Goal: Task Accomplishment & Management: Manage account settings

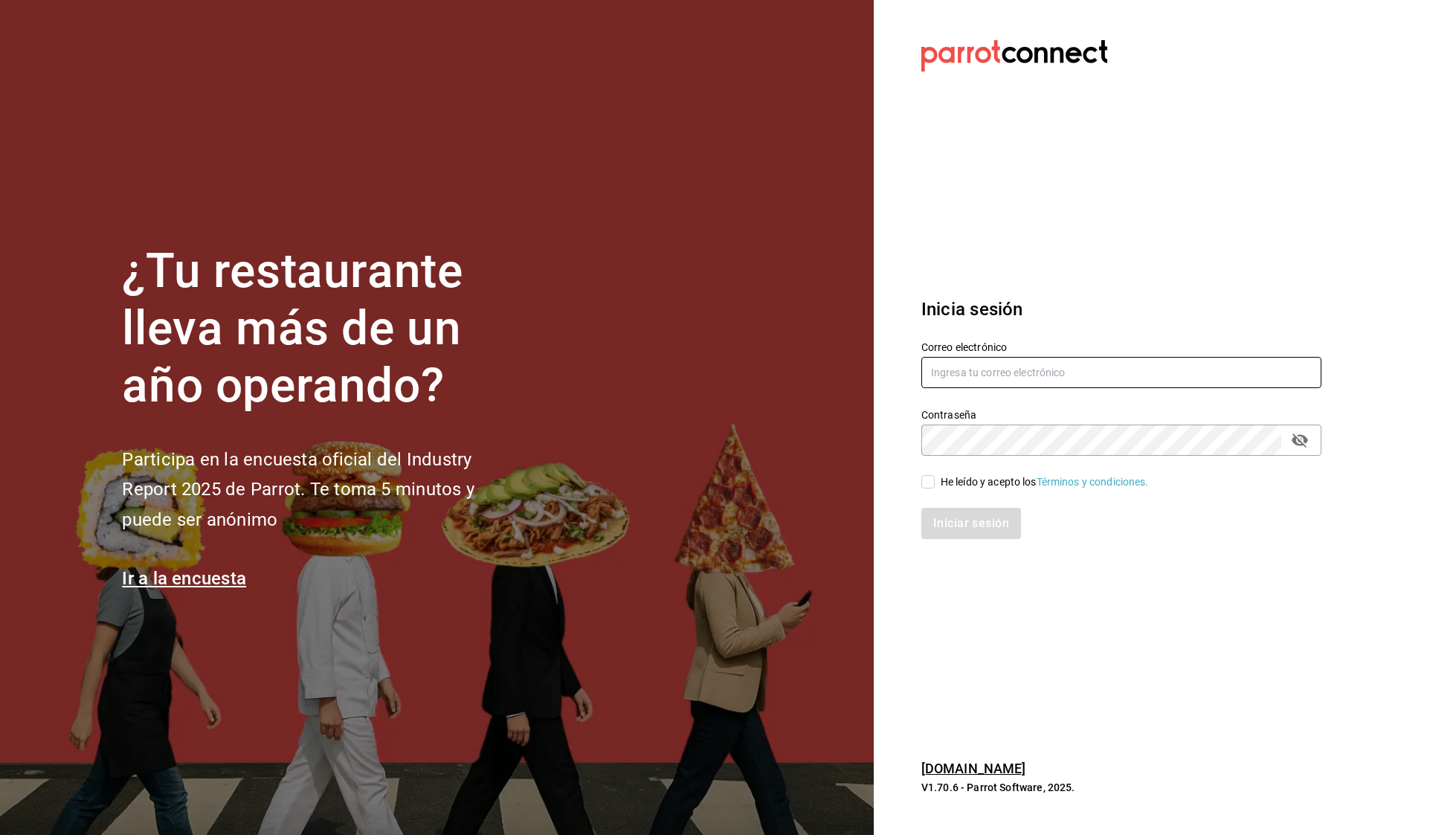
click at [970, 367] on input "text" at bounding box center [1121, 372] width 400 height 31
type input "t"
type input "tavoramos@outlook.com"
click at [1290, 442] on button "passwordField" at bounding box center [1299, 440] width 25 height 25
click at [925, 486] on input "He leído y acepto los Términos y condiciones." at bounding box center [927, 481] width 13 height 13
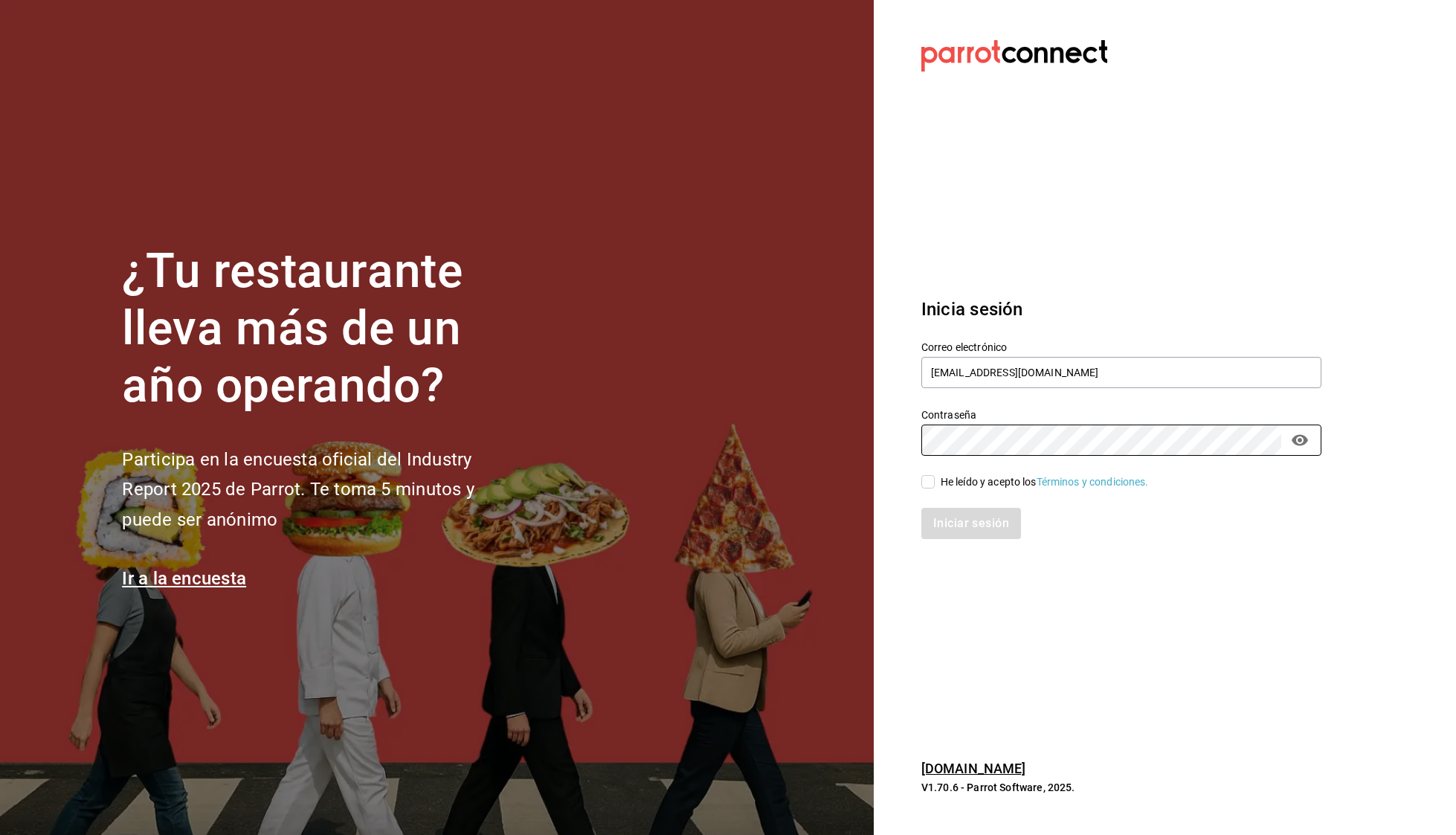
checkbox input "true"
click at [963, 522] on button "Iniciar sesión" at bounding box center [972, 524] width 101 height 31
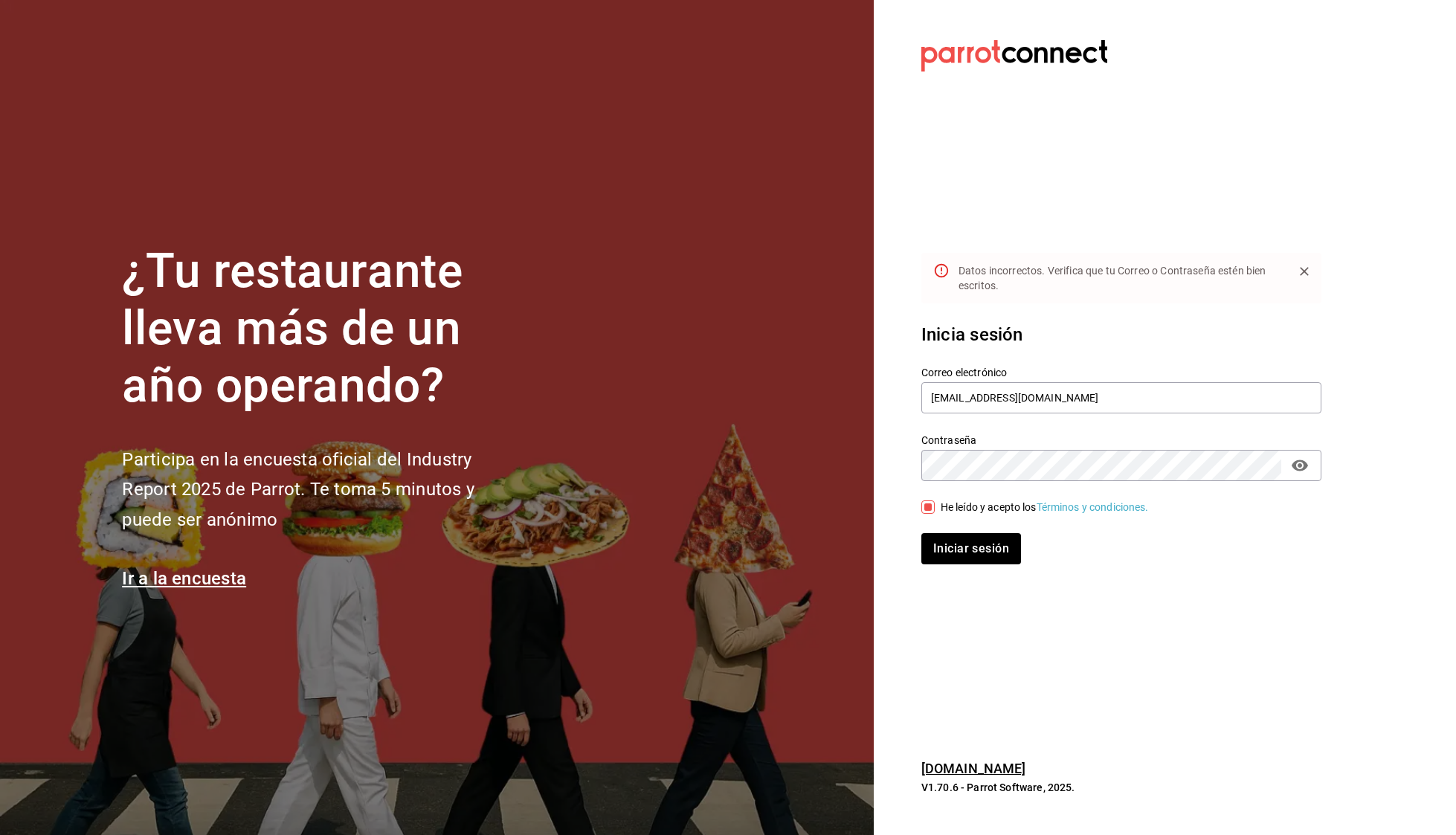
click at [921, 533] on button "Iniciar sesión" at bounding box center [971, 549] width 99 height 31
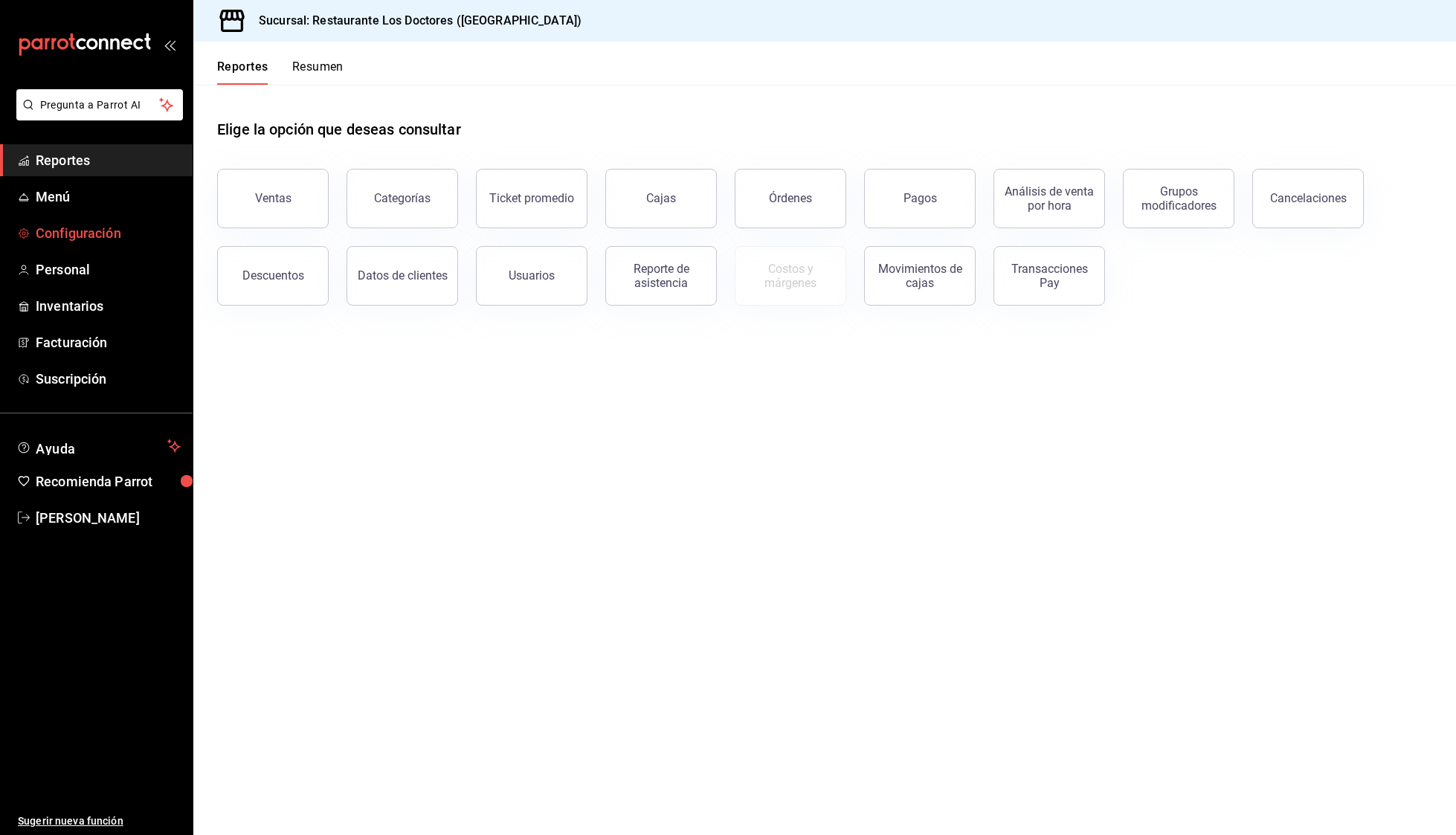
click at [82, 243] on span "Configuración" at bounding box center [108, 233] width 145 height 20
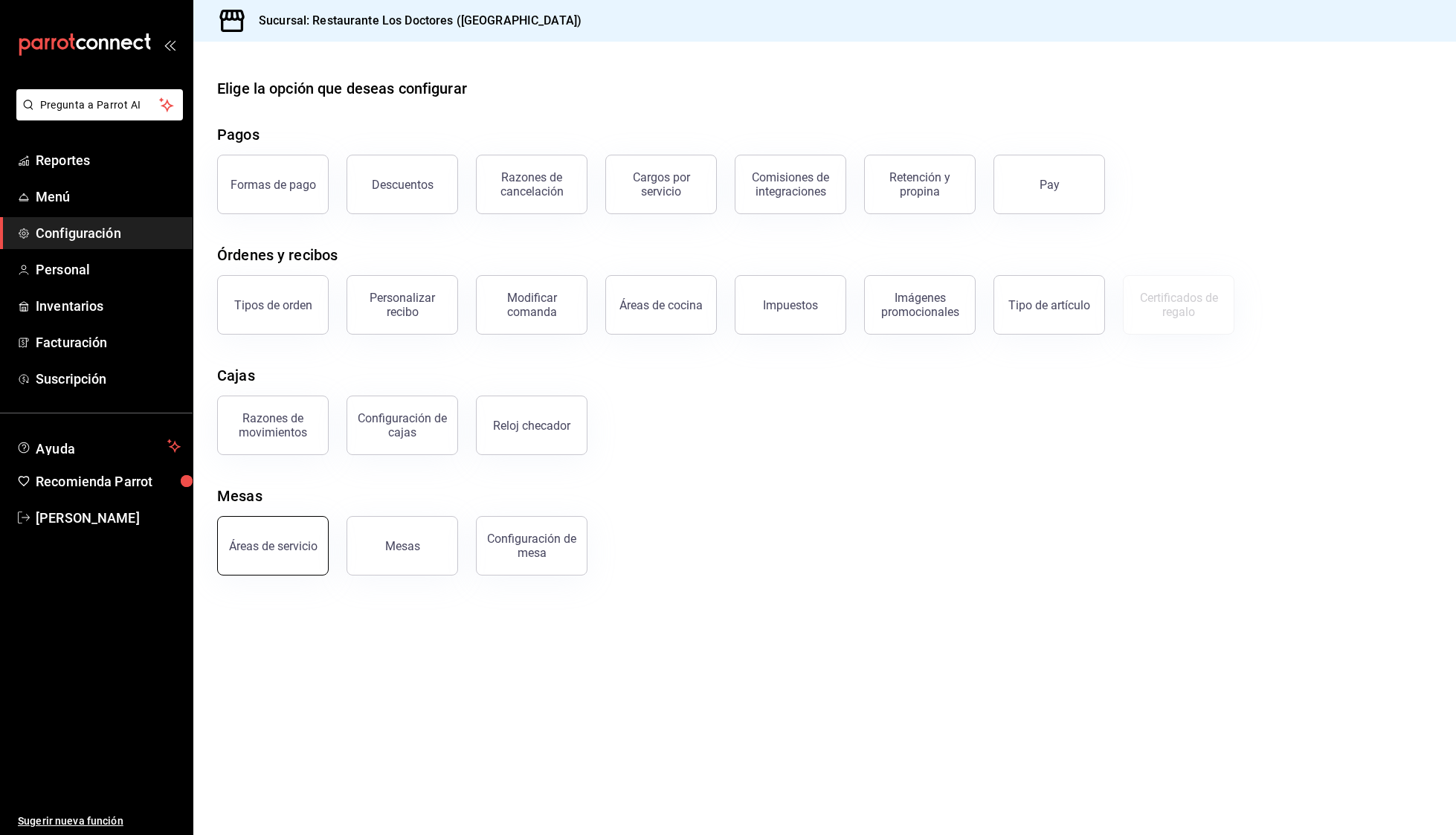
click at [267, 552] on div "Áreas de servicio" at bounding box center [273, 546] width 89 height 14
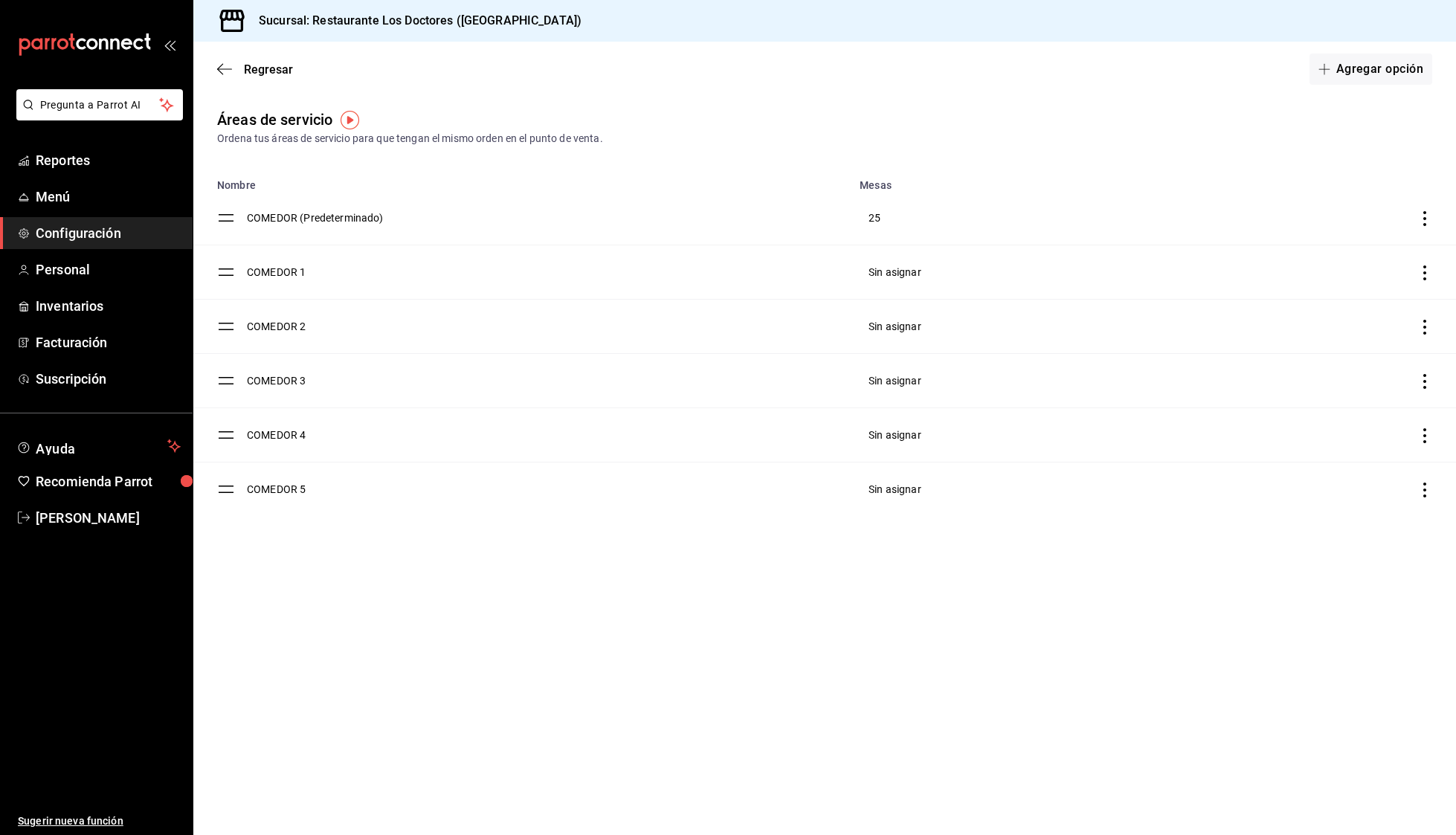
click at [223, 55] on div "Regresar Agregar opción" at bounding box center [825, 69] width 1262 height 55
click at [215, 70] on div "Regresar Agregar opción" at bounding box center [825, 69] width 1262 height 55
click at [222, 64] on icon "button" at bounding box center [224, 69] width 15 height 13
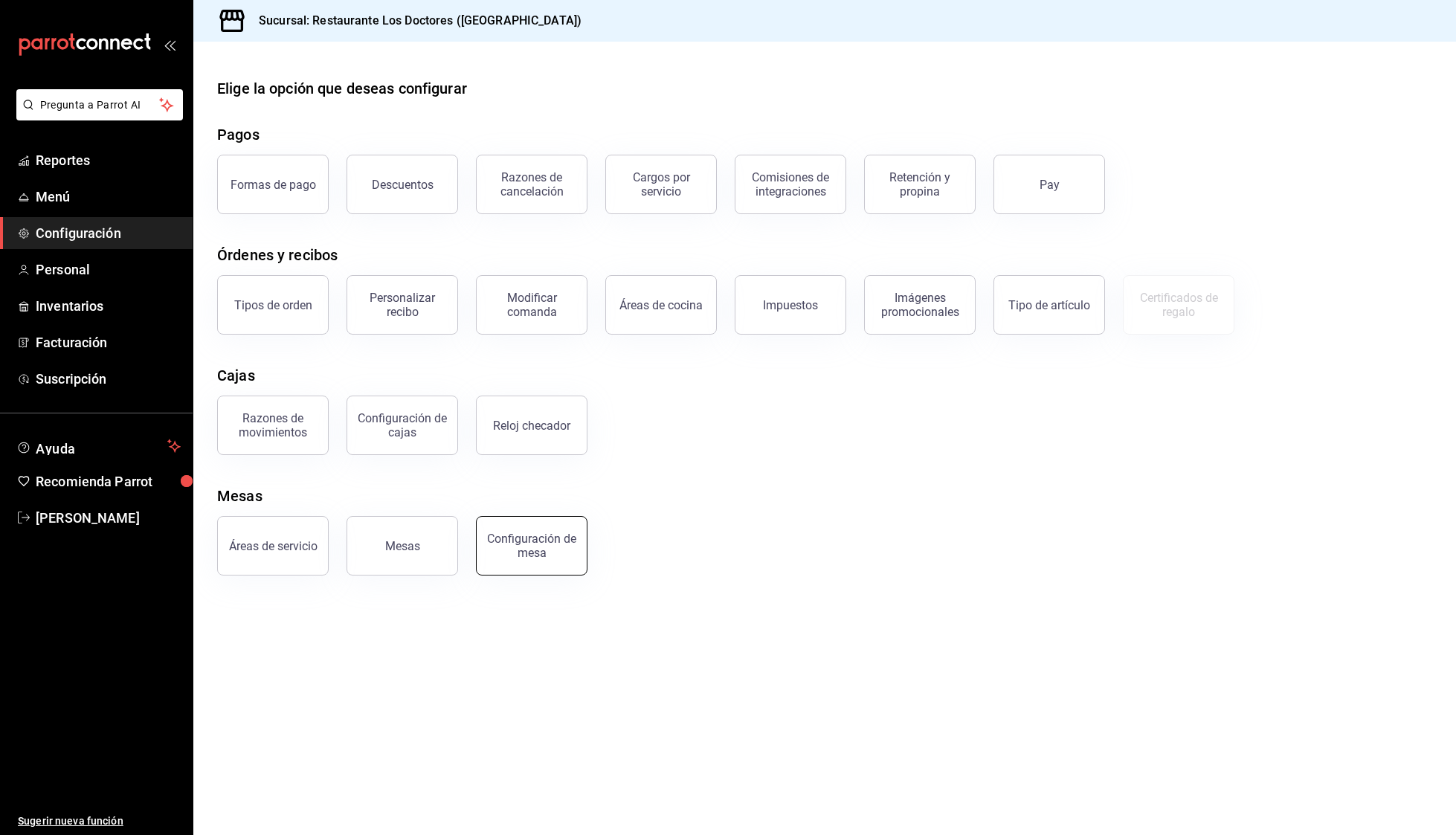
click at [509, 541] on div "Configuración de mesa" at bounding box center [532, 546] width 92 height 28
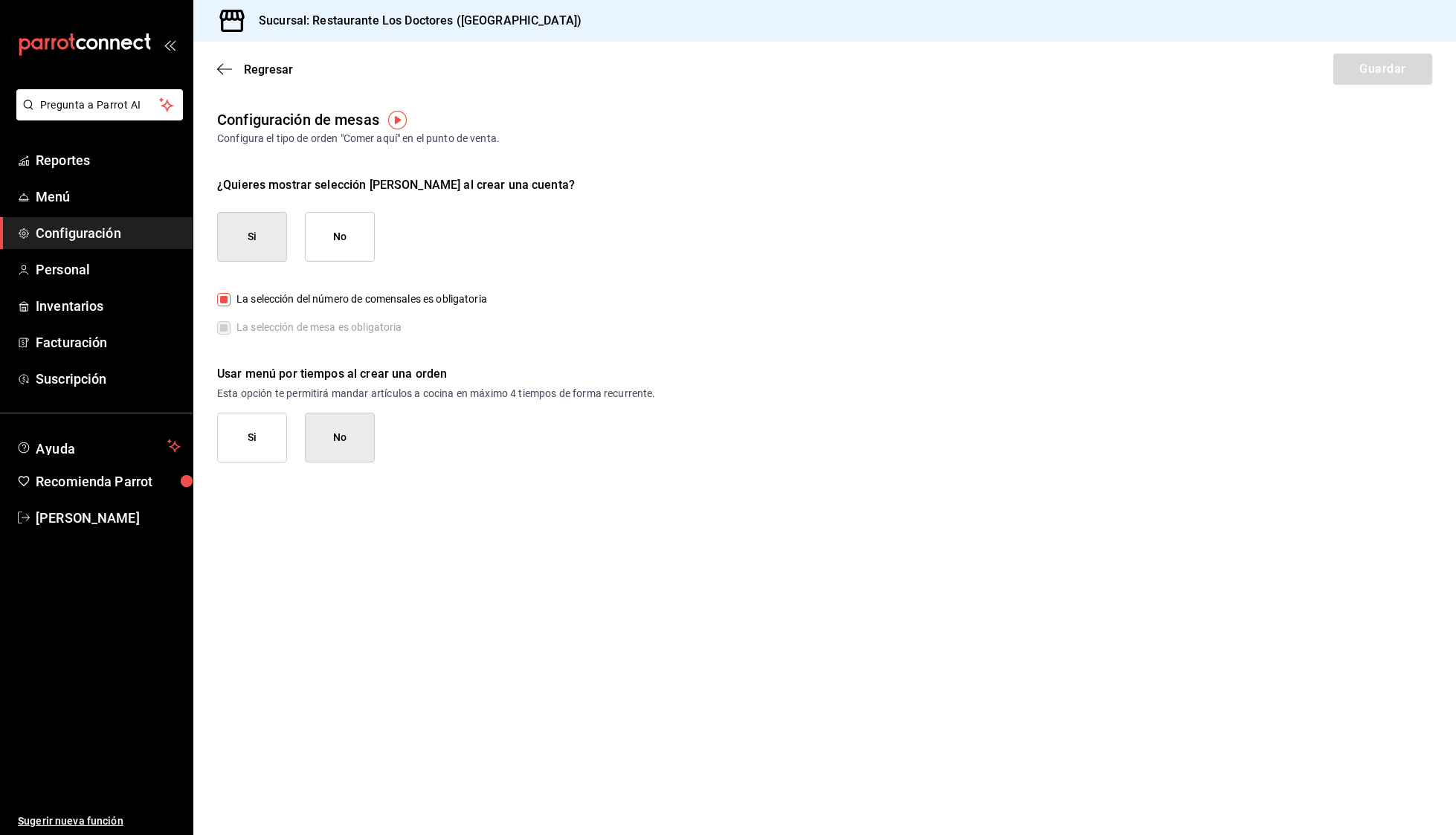
click at [223, 62] on div "Regresar Guardar" at bounding box center [825, 69] width 1262 height 55
click at [226, 68] on icon "button" at bounding box center [224, 69] width 15 height 13
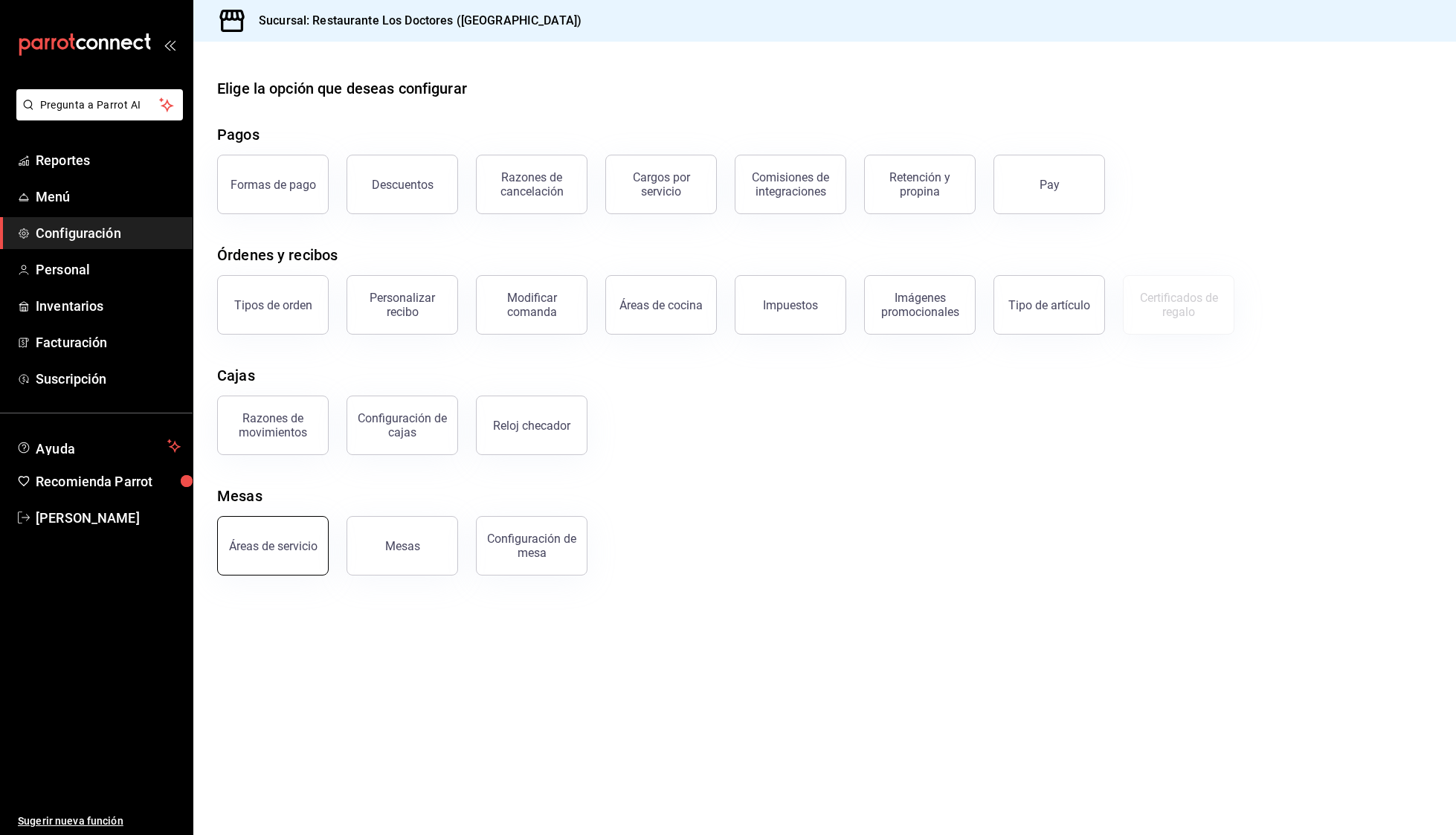
click at [281, 521] on button "Áreas de servicio" at bounding box center [273, 546] width 112 height 60
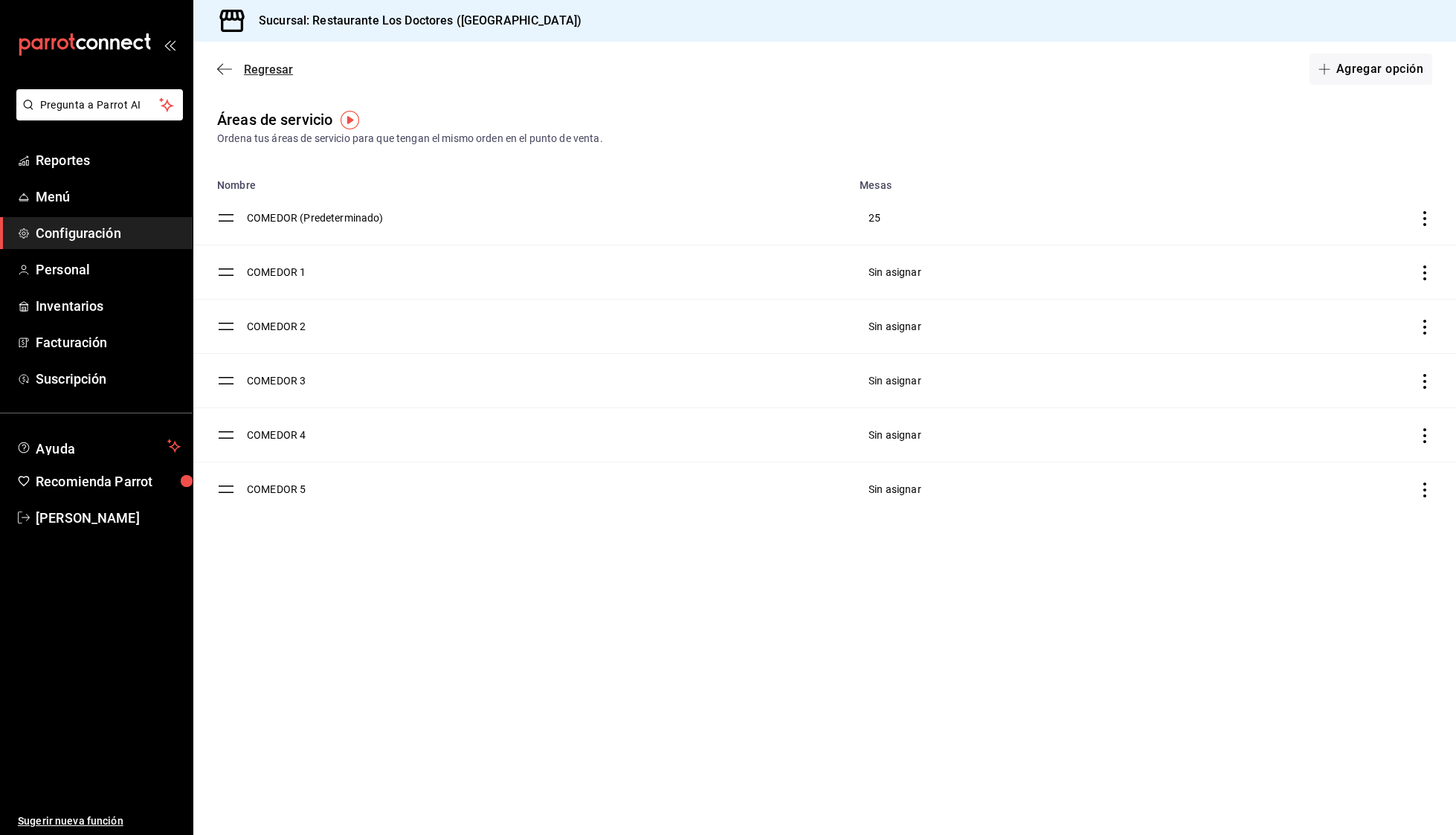
click at [222, 64] on icon "button" at bounding box center [224, 69] width 15 height 13
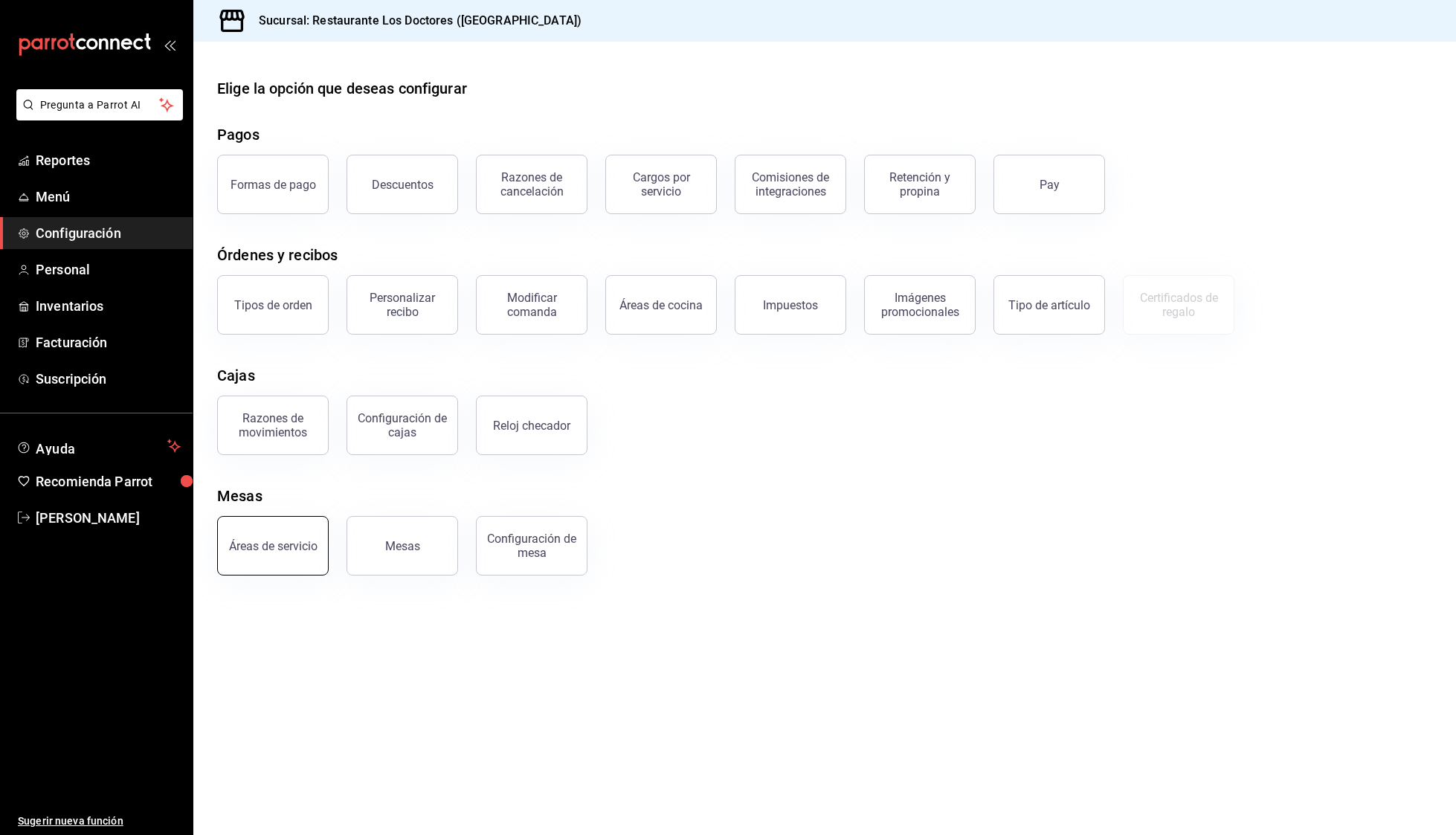
click at [282, 537] on button "Áreas de servicio" at bounding box center [273, 546] width 112 height 60
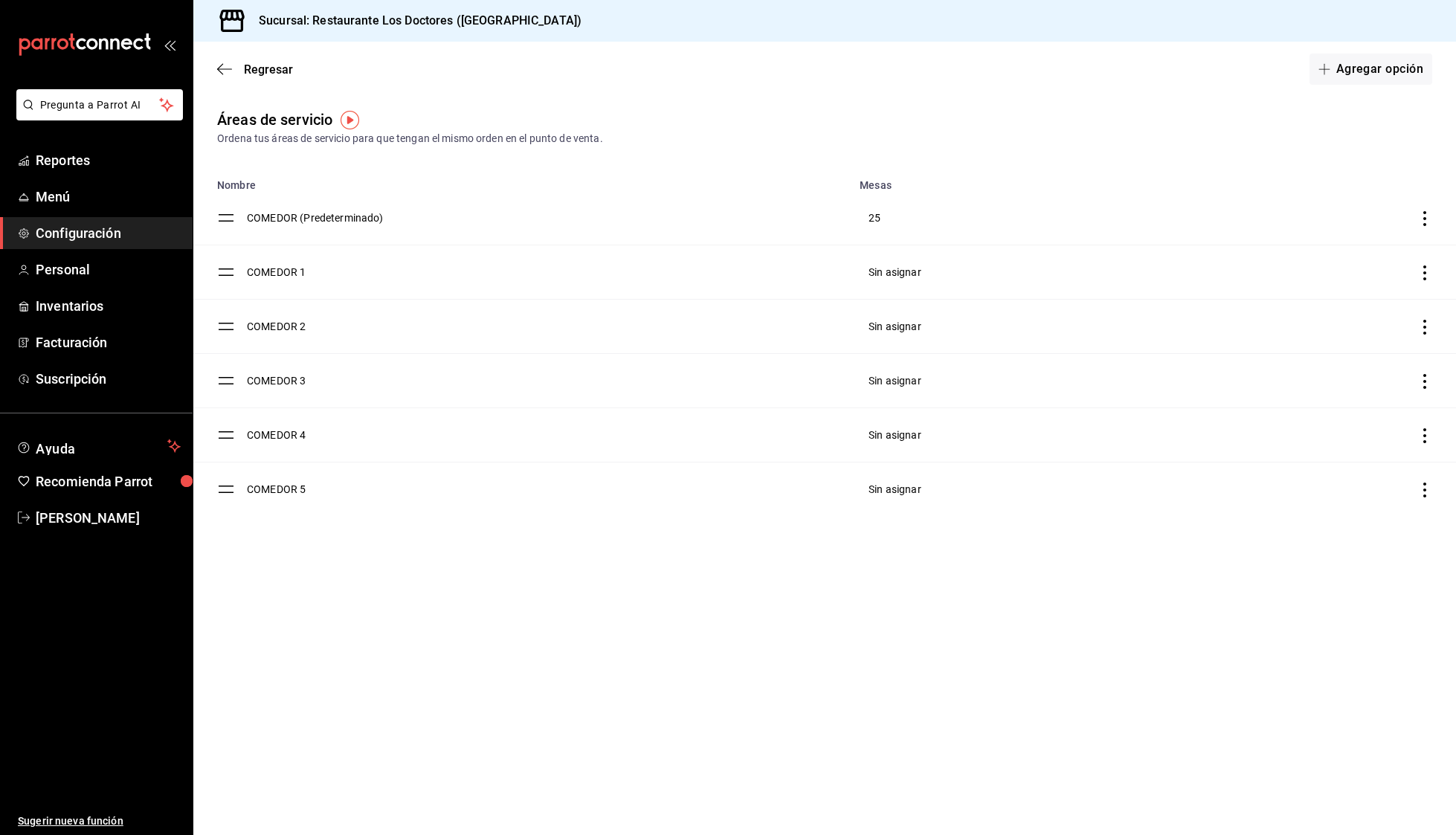
click at [1416, 210] on td "discountsTable" at bounding box center [1305, 218] width 302 height 54
click at [1427, 217] on icon "discountsTable" at bounding box center [1424, 218] width 15 height 15
click at [1197, 285] on div at bounding box center [728, 417] width 1456 height 835
click at [1424, 266] on icon "discountsTable" at bounding box center [1425, 272] width 3 height 15
click at [1086, 250] on div at bounding box center [728, 417] width 1456 height 835
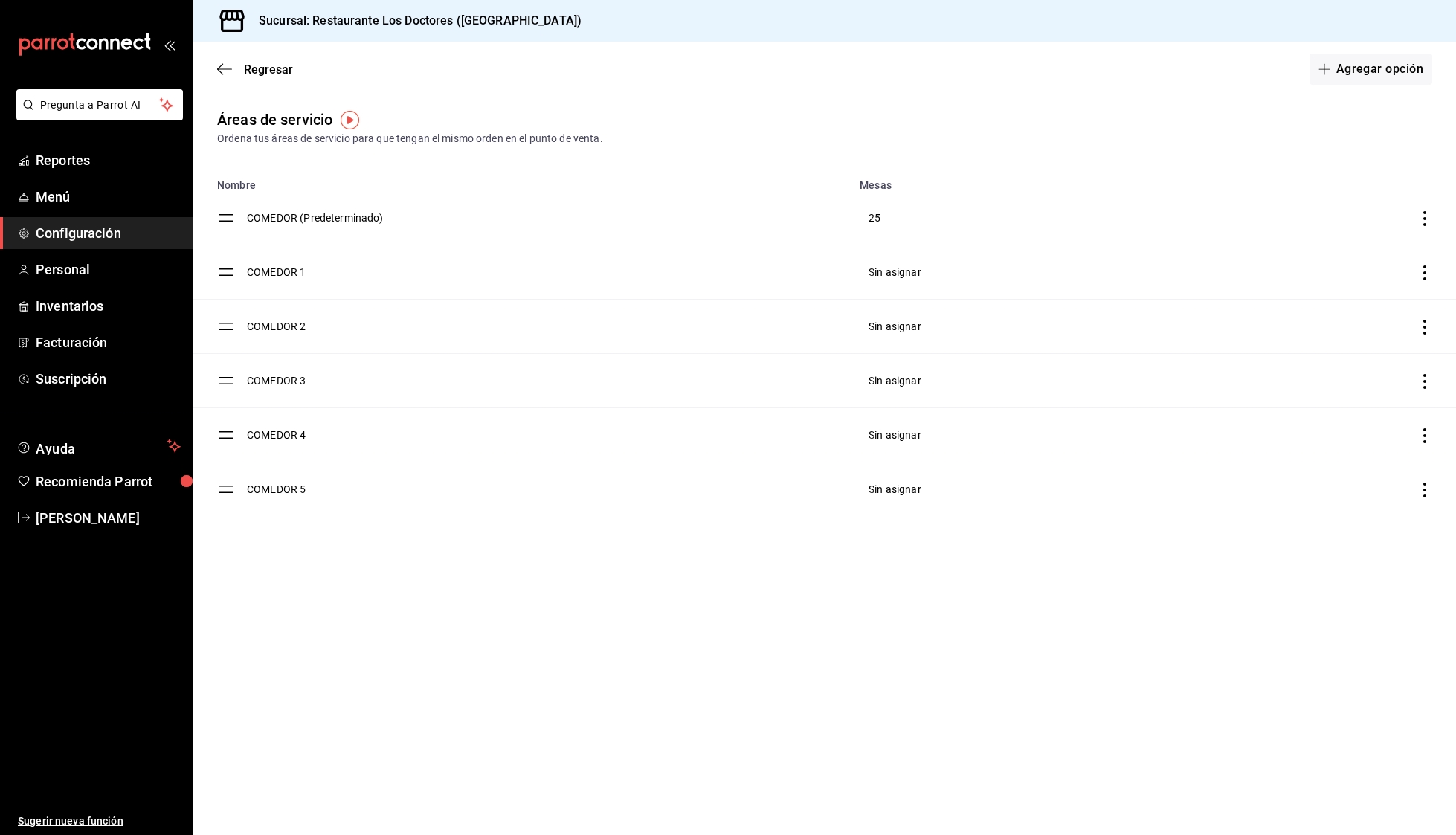
click at [1421, 272] on icon "discountsTable" at bounding box center [1424, 272] width 15 height 15
click at [1361, 311] on li "Eliminar" at bounding box center [1343, 311] width 175 height 41
click at [1322, 365] on button "Eliminar" at bounding box center [1344, 373] width 99 height 31
click at [227, 61] on div "Regresar Agregar opción" at bounding box center [825, 69] width 1262 height 55
click at [223, 65] on icon "button" at bounding box center [224, 69] width 15 height 13
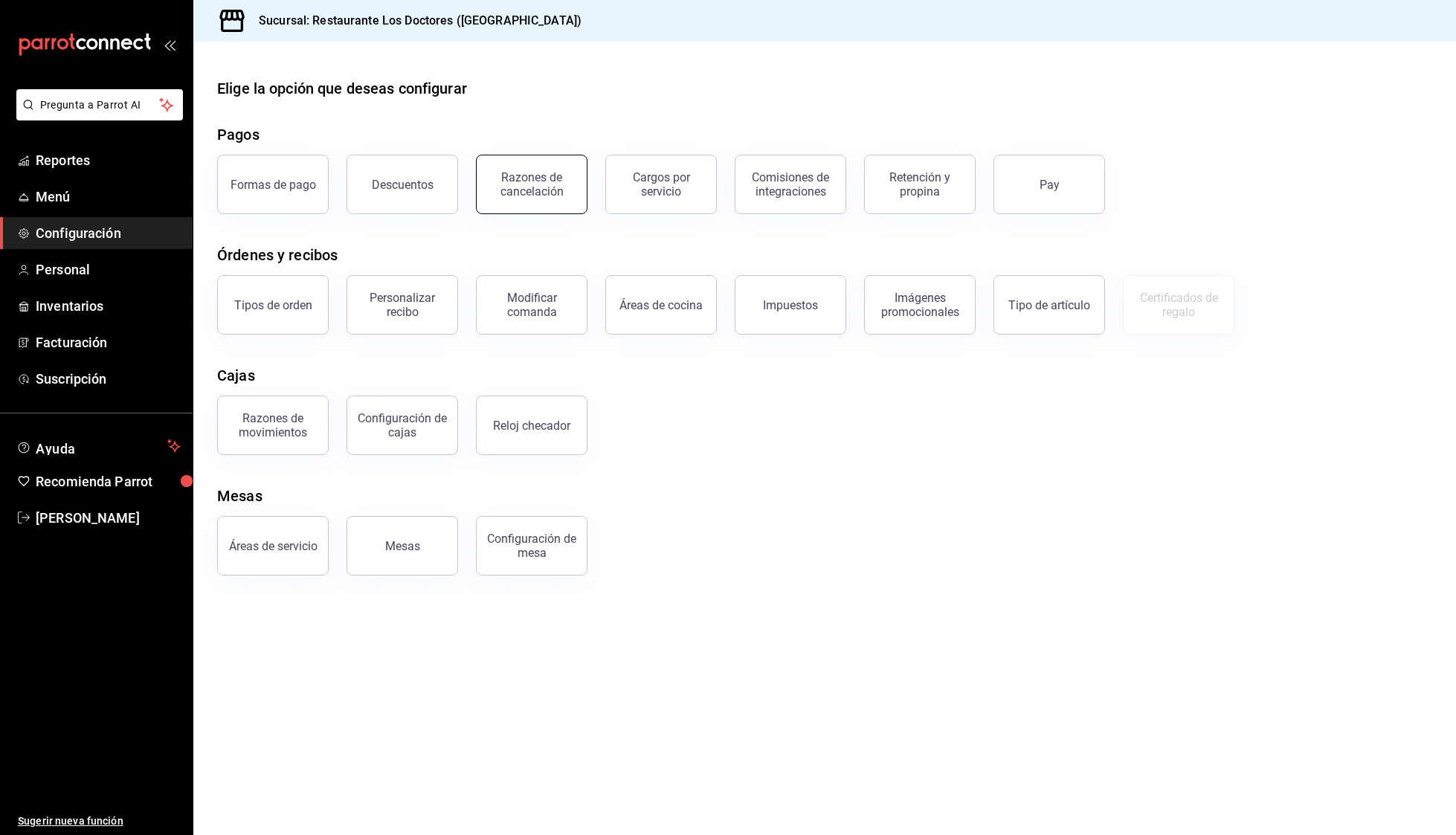
click at [518, 188] on div "Razones de cancelación" at bounding box center [532, 184] width 92 height 28
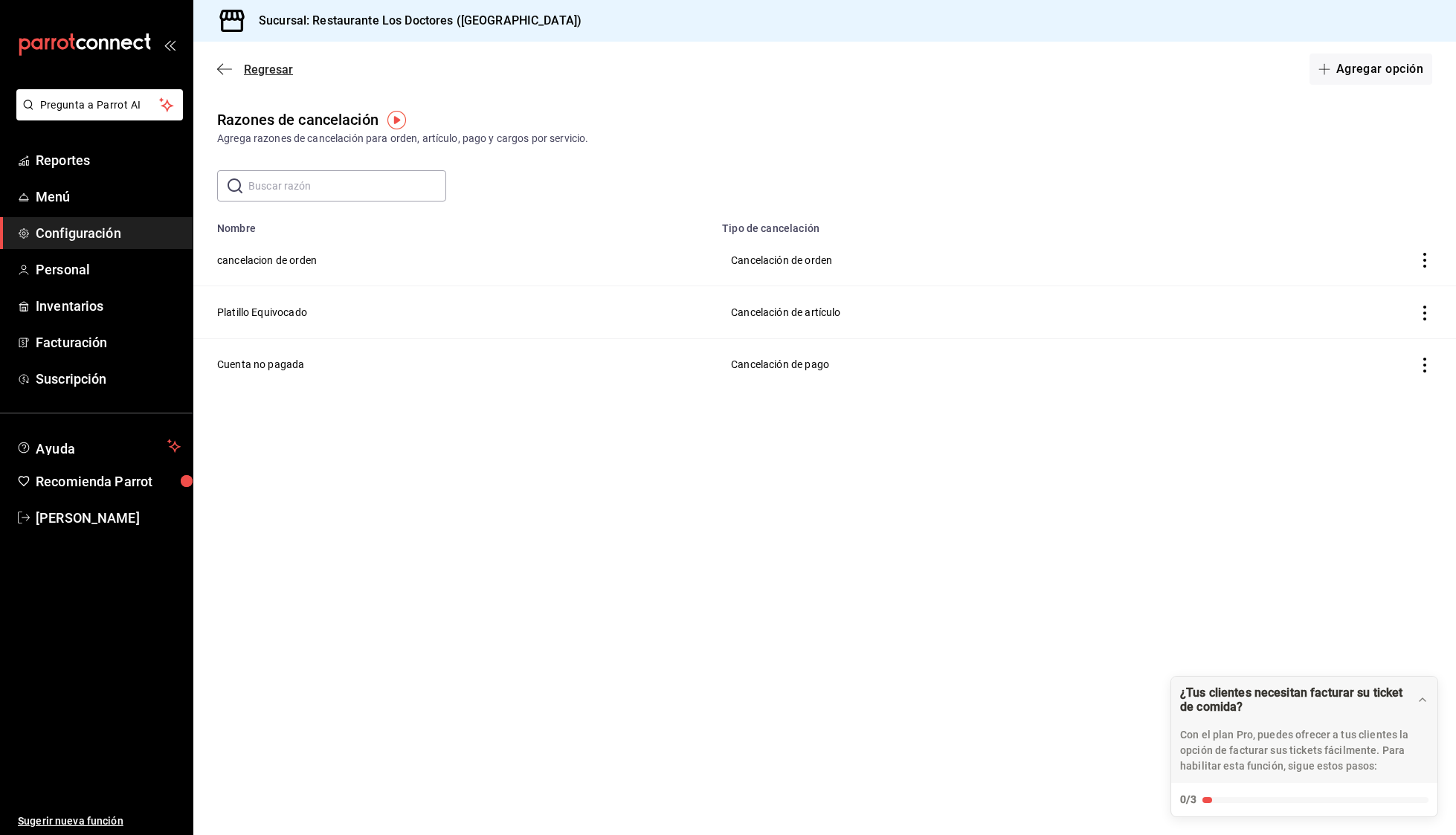
click at [223, 73] on icon "button" at bounding box center [224, 69] width 15 height 13
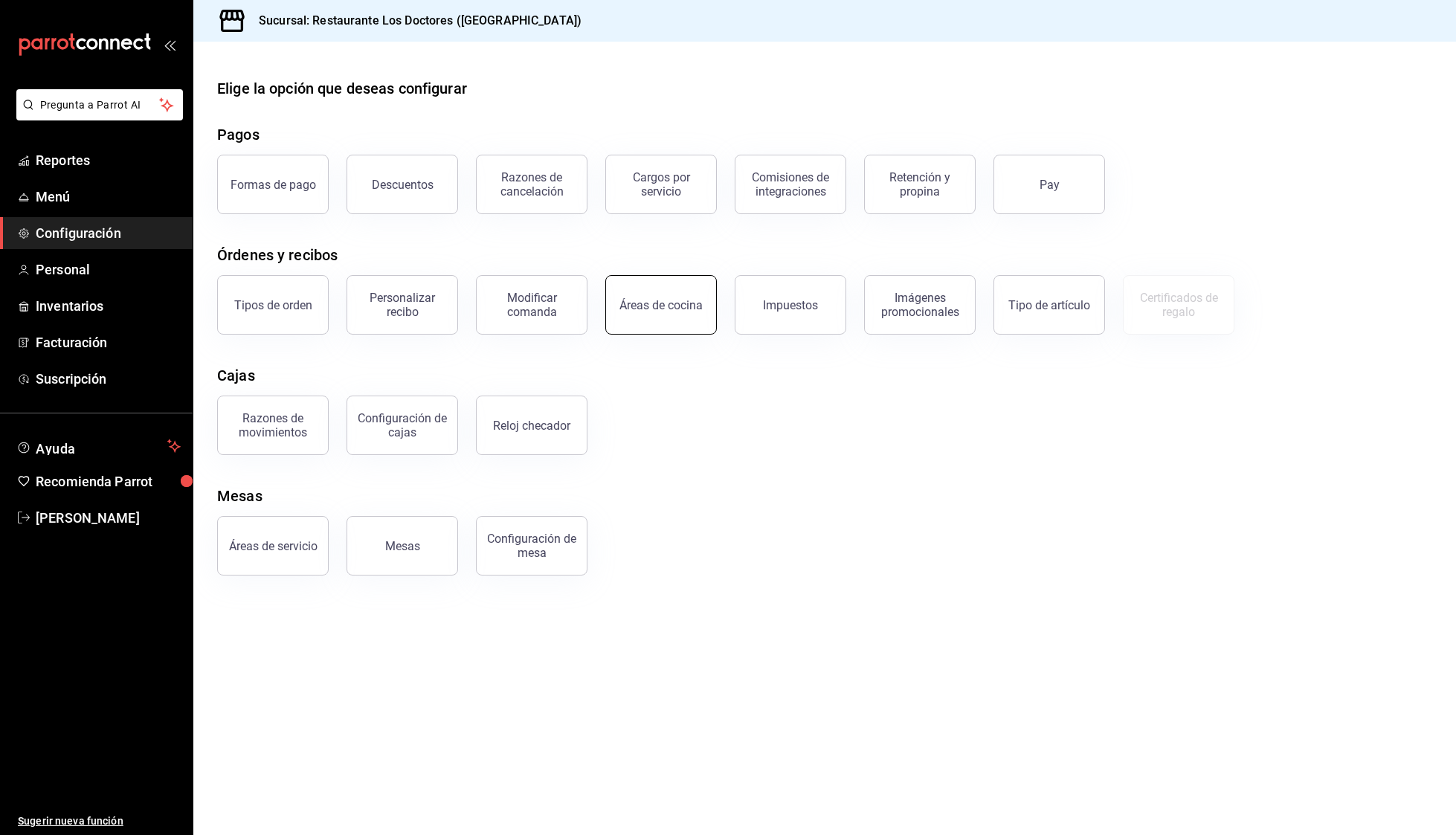
click at [635, 287] on button "Áreas de cocina" at bounding box center [661, 305] width 112 height 60
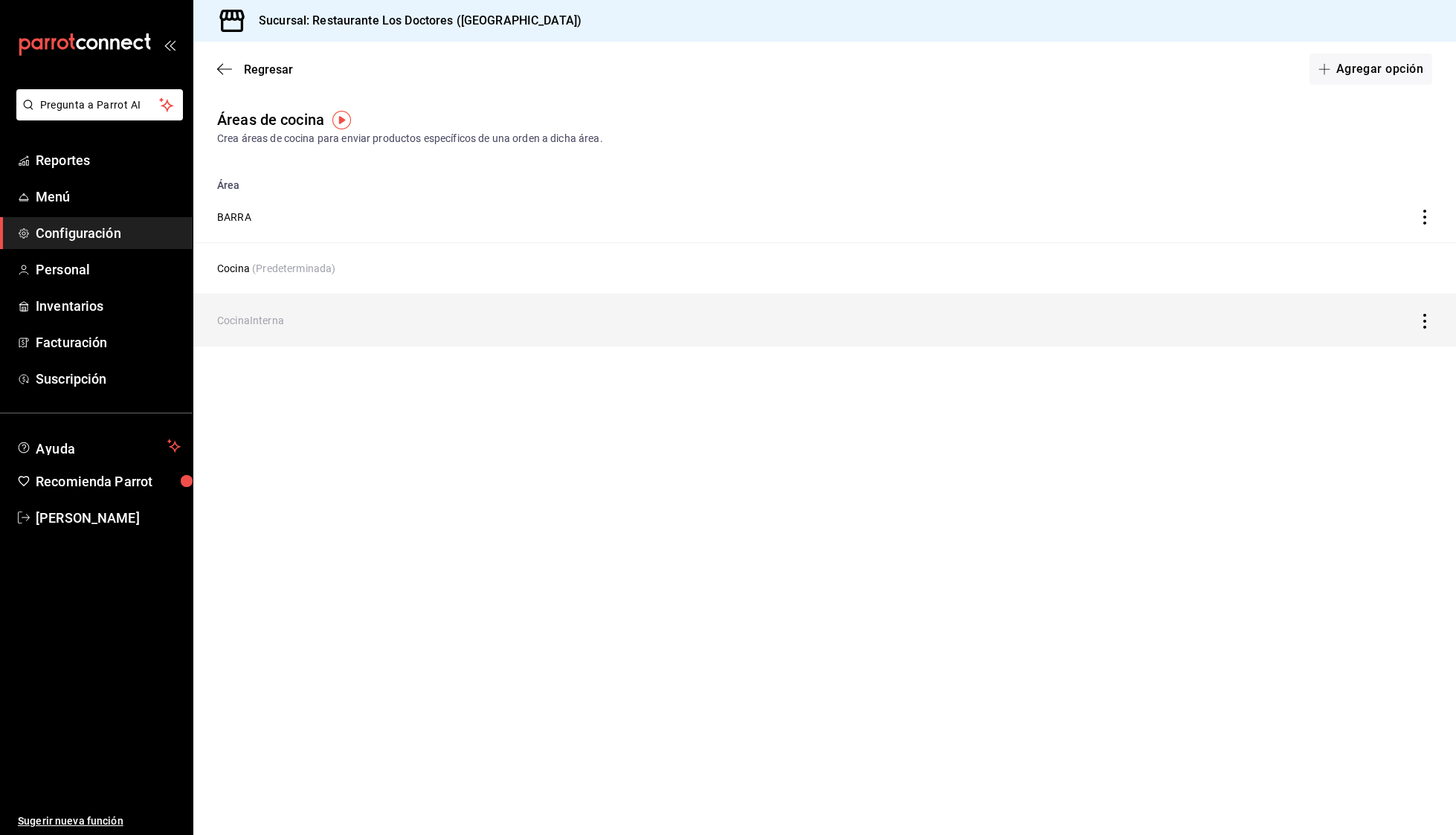
click at [252, 329] on td "CocinaInterna" at bounding box center [660, 321] width 933 height 52
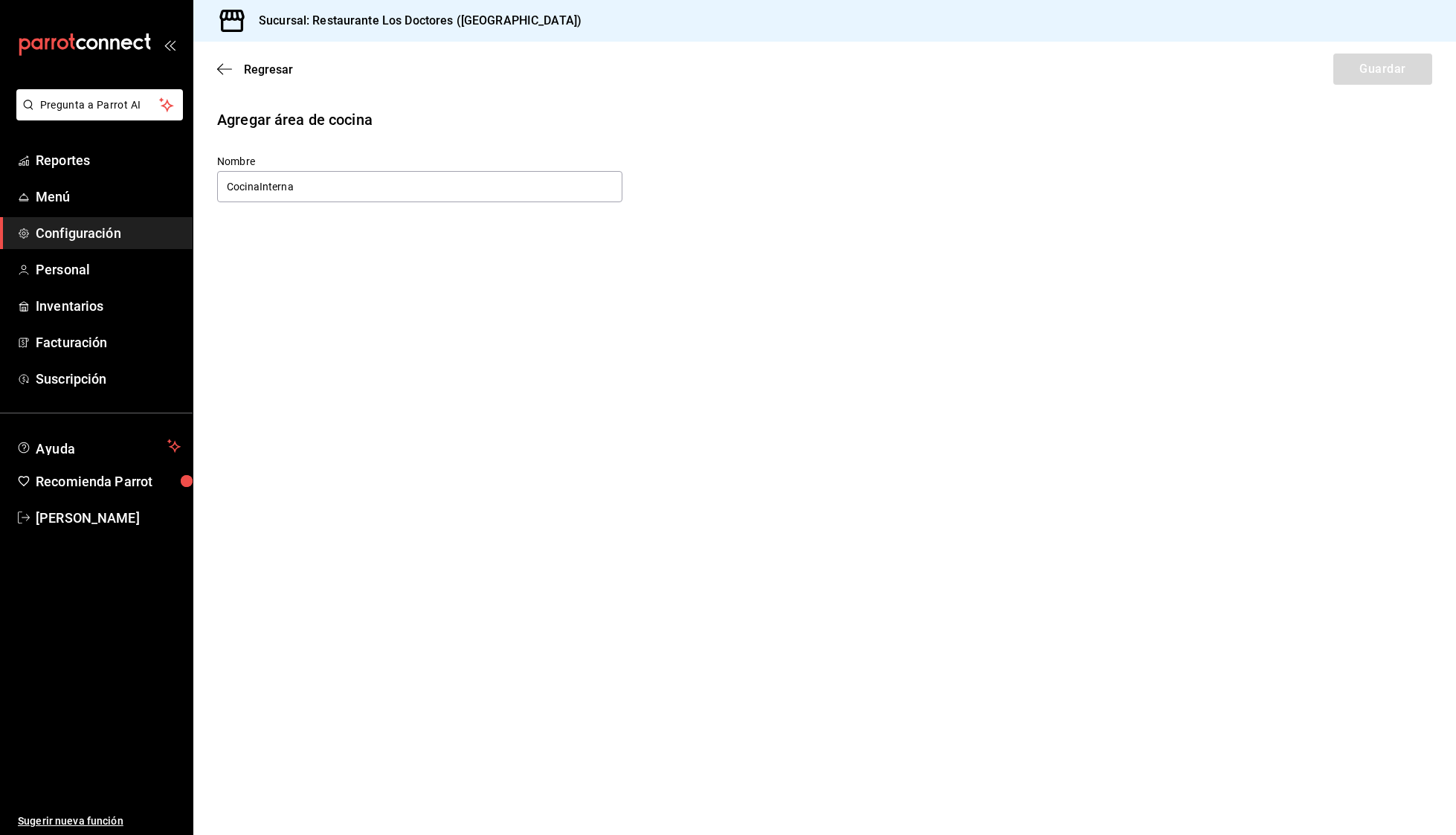
click at [215, 58] on div "Regresar Guardar" at bounding box center [825, 69] width 1262 height 55
click at [223, 63] on icon "button" at bounding box center [224, 69] width 15 height 13
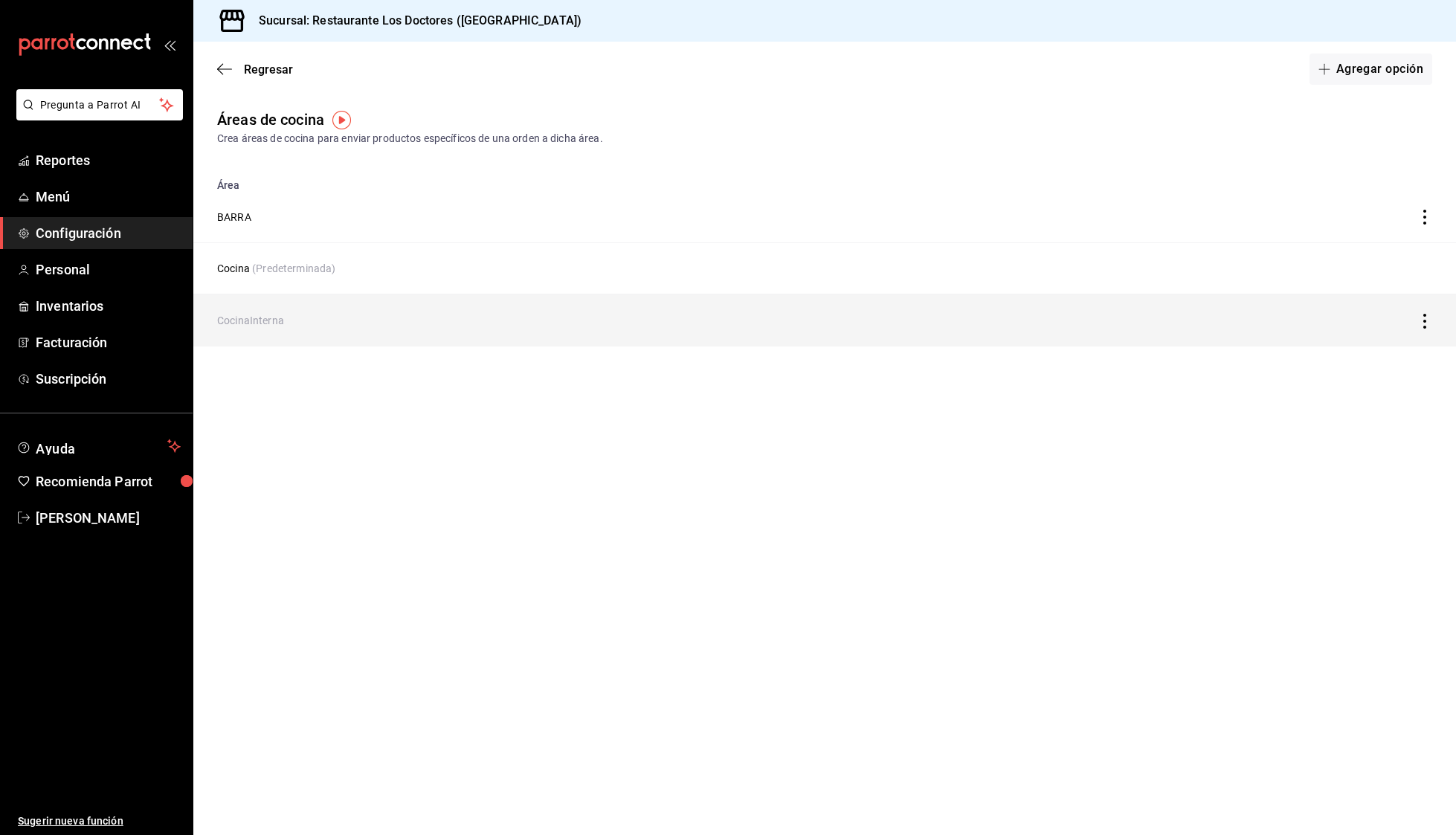
click at [1420, 324] on icon "discountsTable" at bounding box center [1424, 321] width 15 height 15
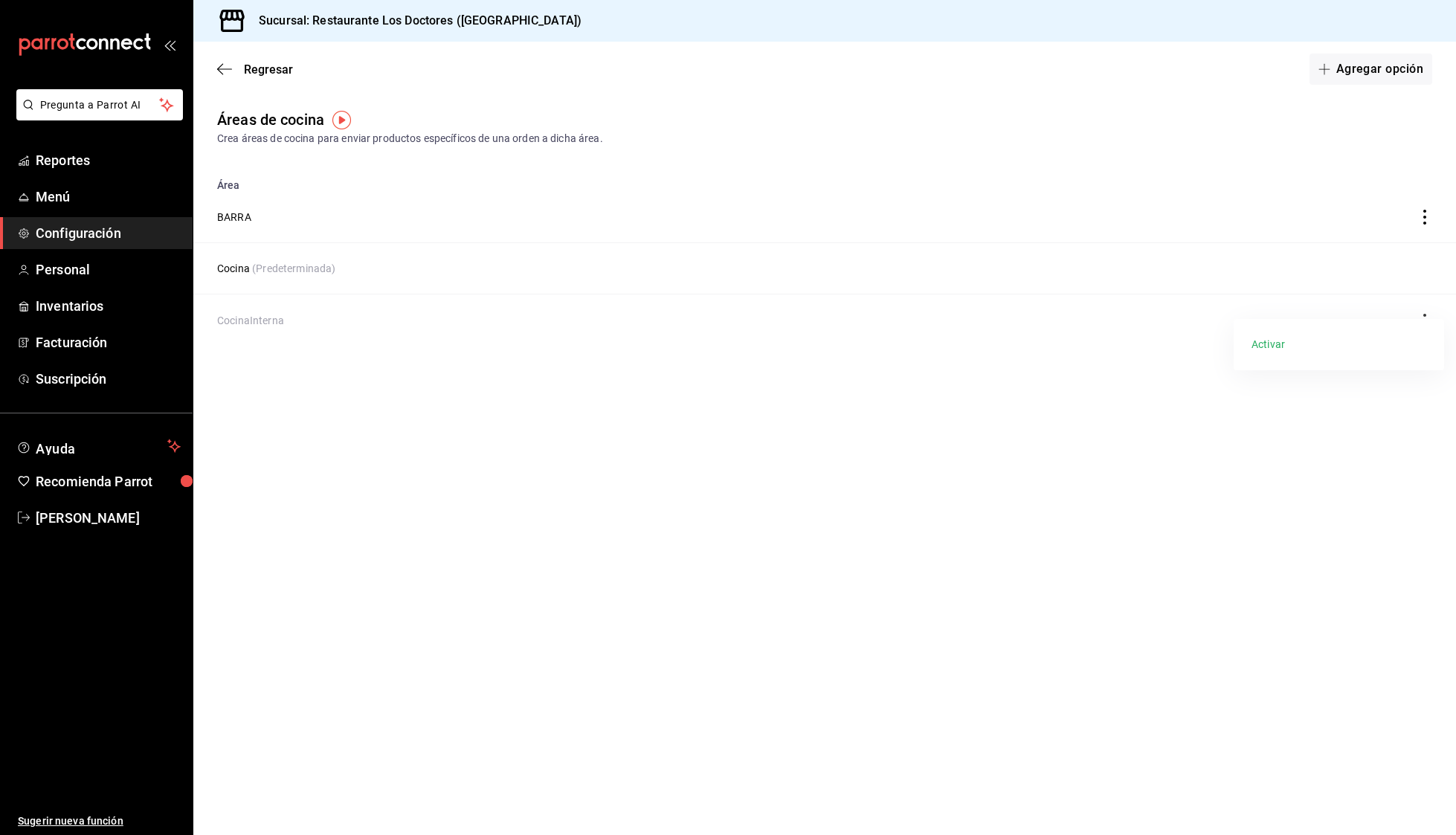
click at [1091, 367] on div at bounding box center [728, 417] width 1456 height 835
click at [236, 71] on span "Regresar" at bounding box center [255, 70] width 76 height 14
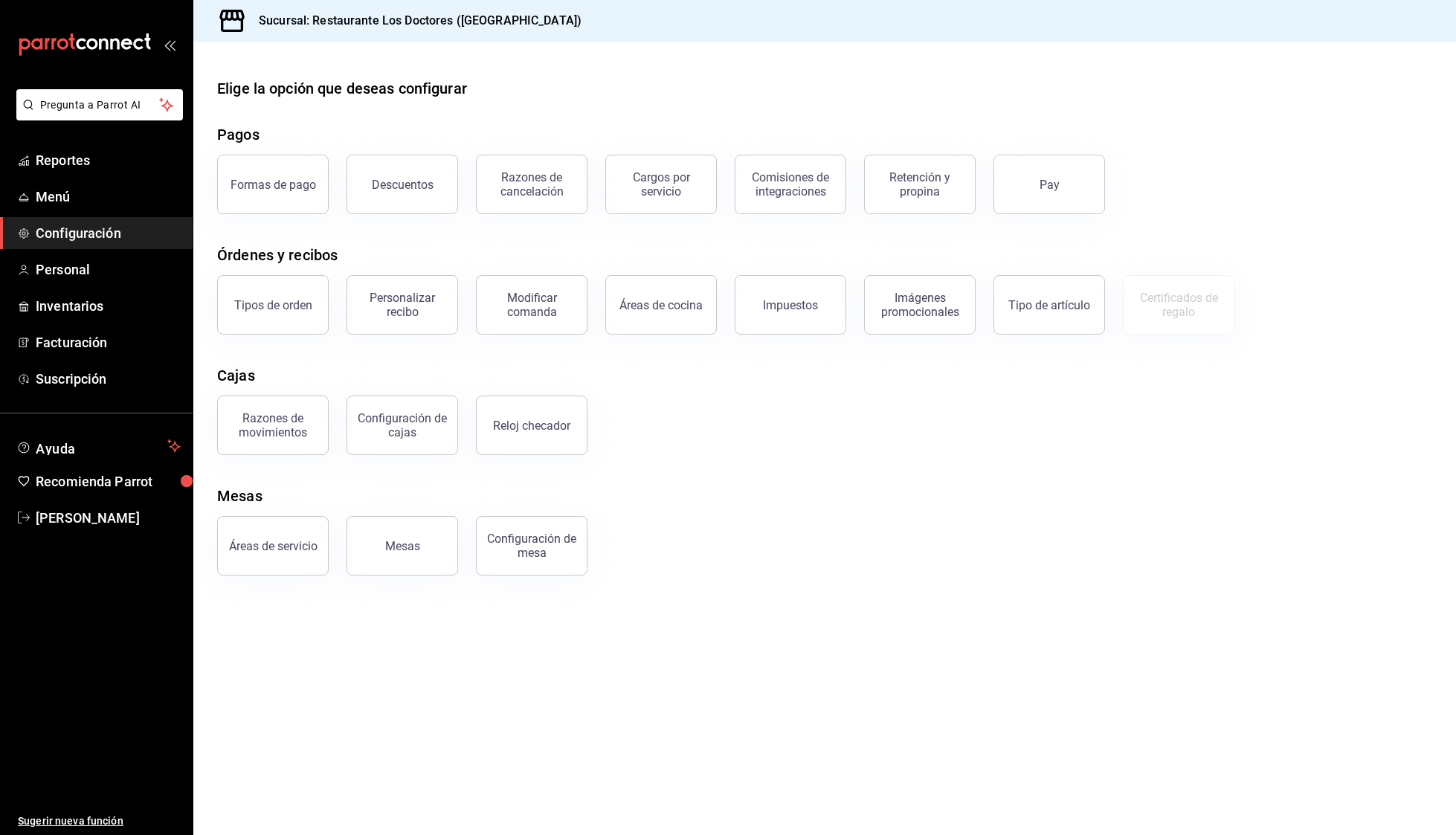
drag, startPoint x: 523, startPoint y: 301, endPoint x: 471, endPoint y: 305, distance: 52.2
click at [467, 305] on div "Modificar comanda" at bounding box center [523, 295] width 129 height 77
click at [514, 304] on div "Modificar comanda" at bounding box center [532, 305] width 92 height 28
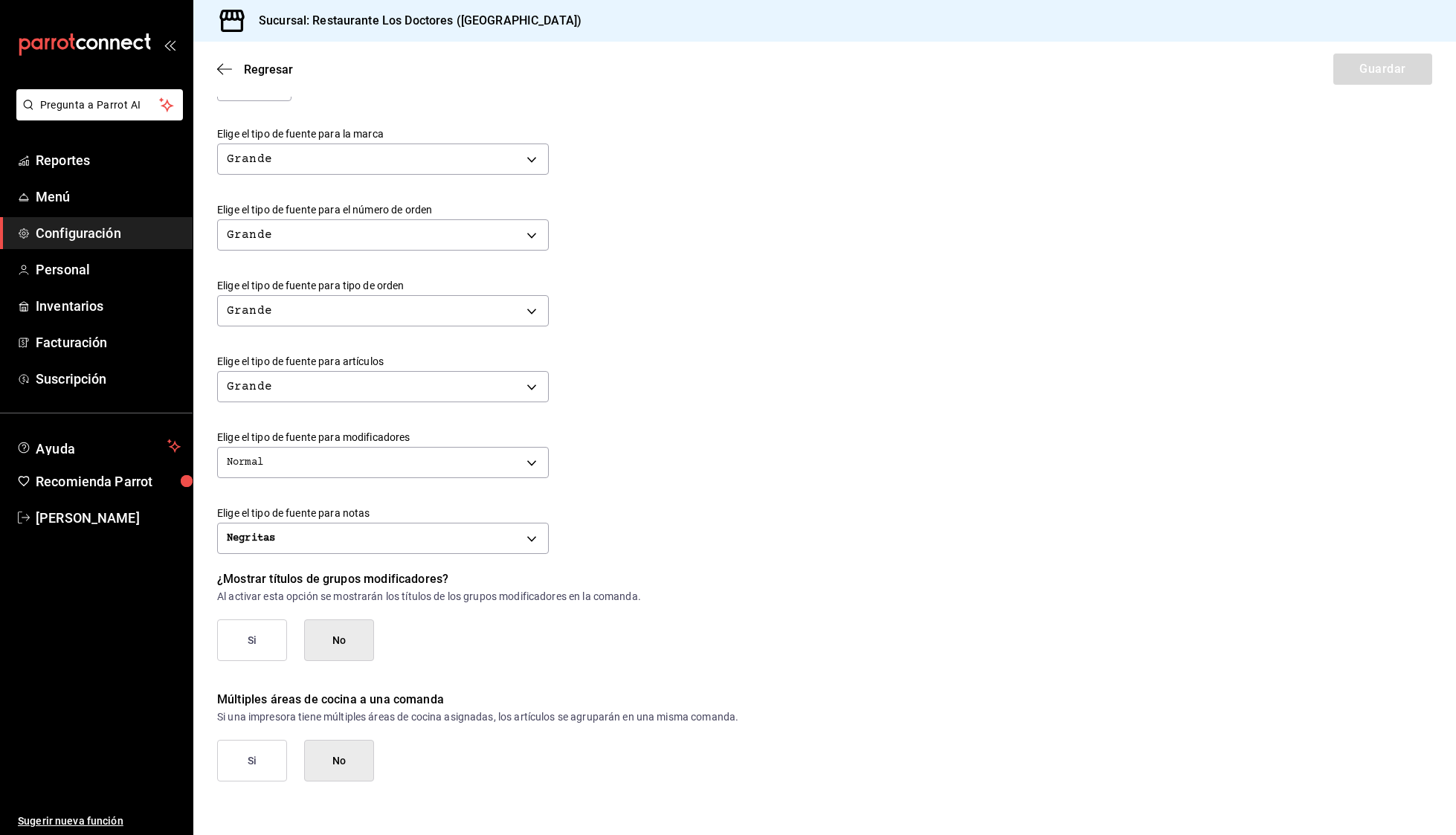
scroll to position [346, 0]
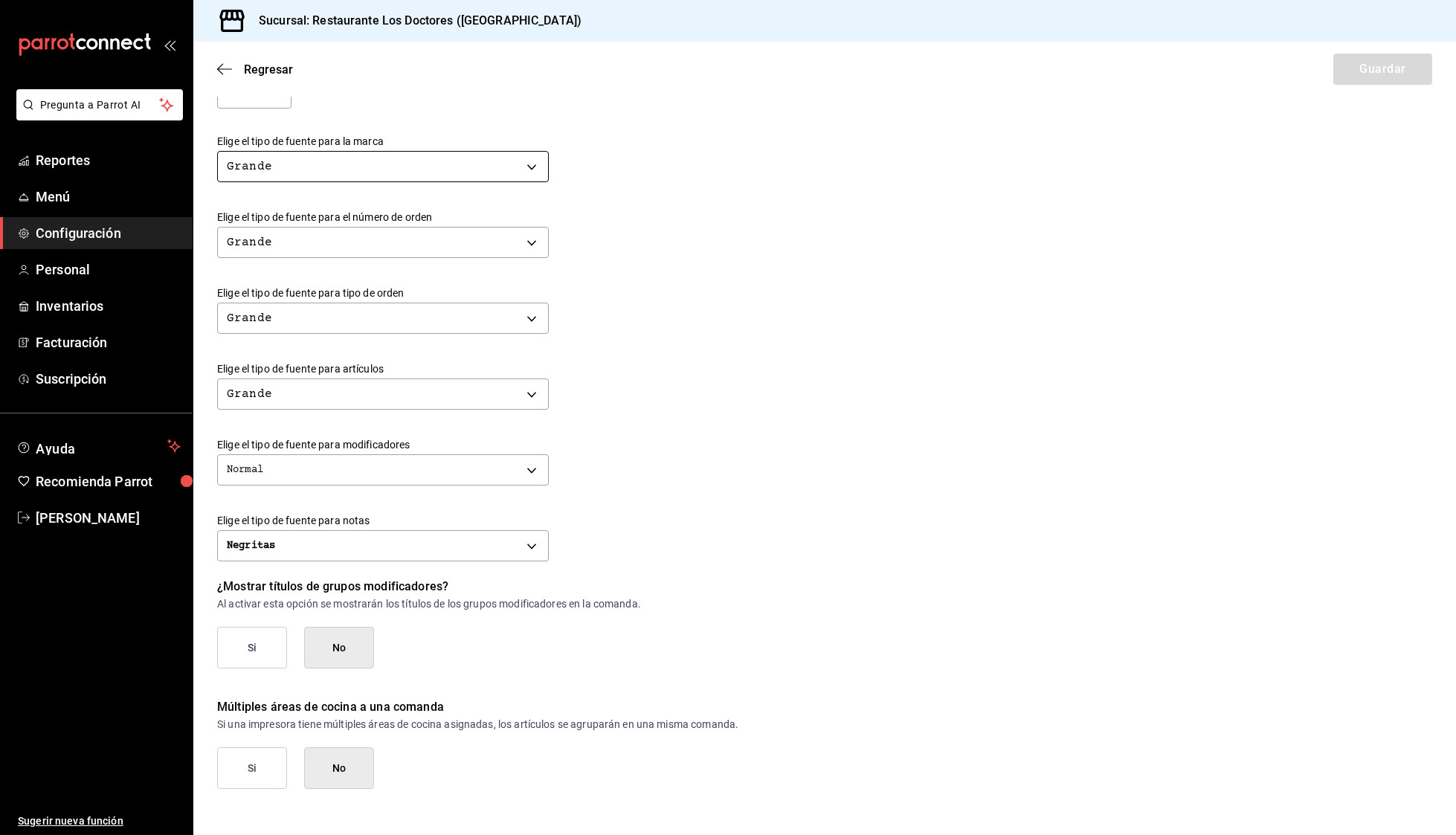
click at [267, 156] on body "Pregunta a Parrot AI Reportes Menú Configuración Personal Inventarios Facturaci…" at bounding box center [728, 417] width 1456 height 835
click at [267, 156] on div at bounding box center [728, 417] width 1456 height 835
click at [226, 64] on icon "button" at bounding box center [224, 69] width 15 height 13
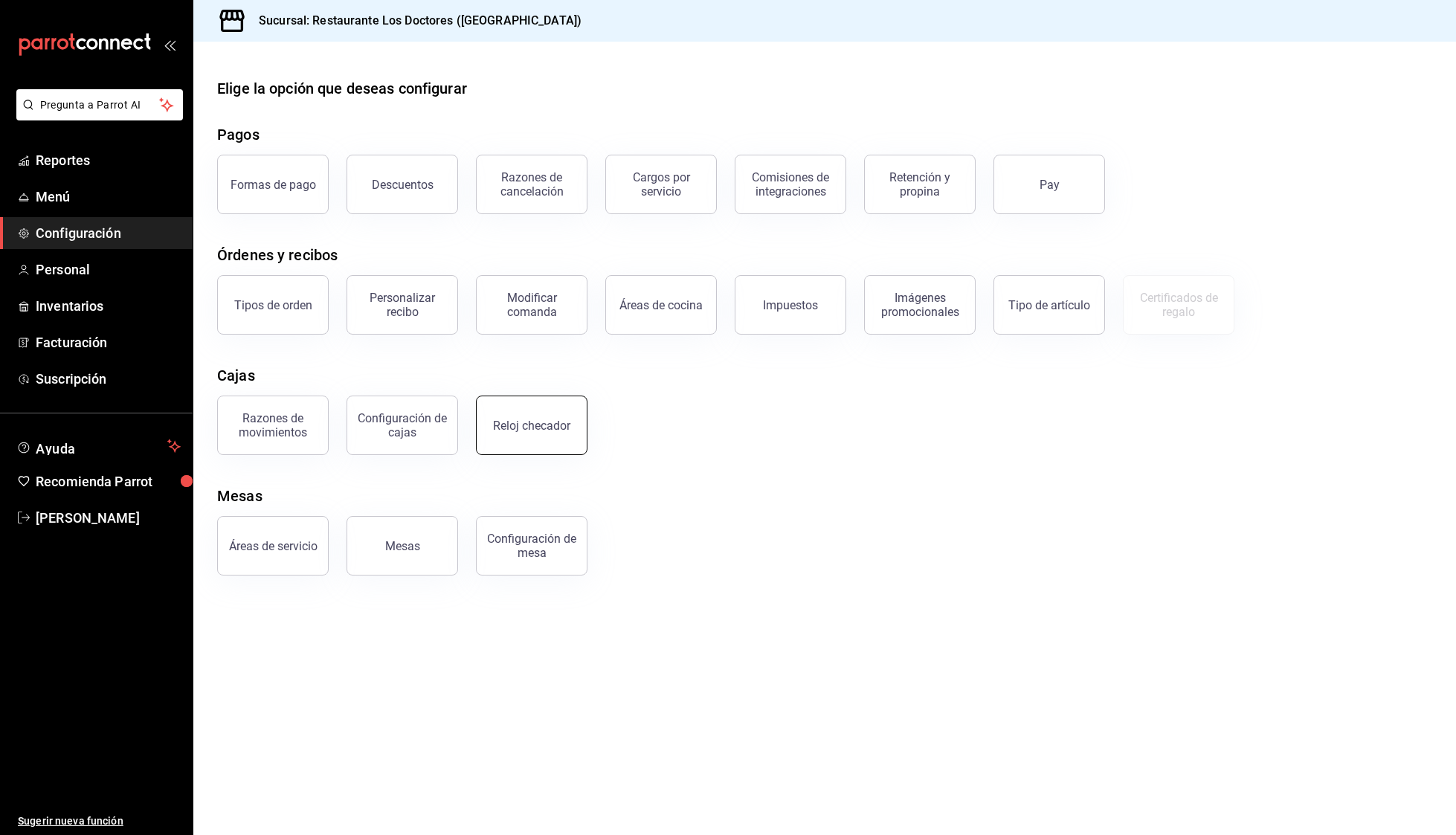
click at [549, 432] on button "Reloj checador" at bounding box center [532, 426] width 112 height 60
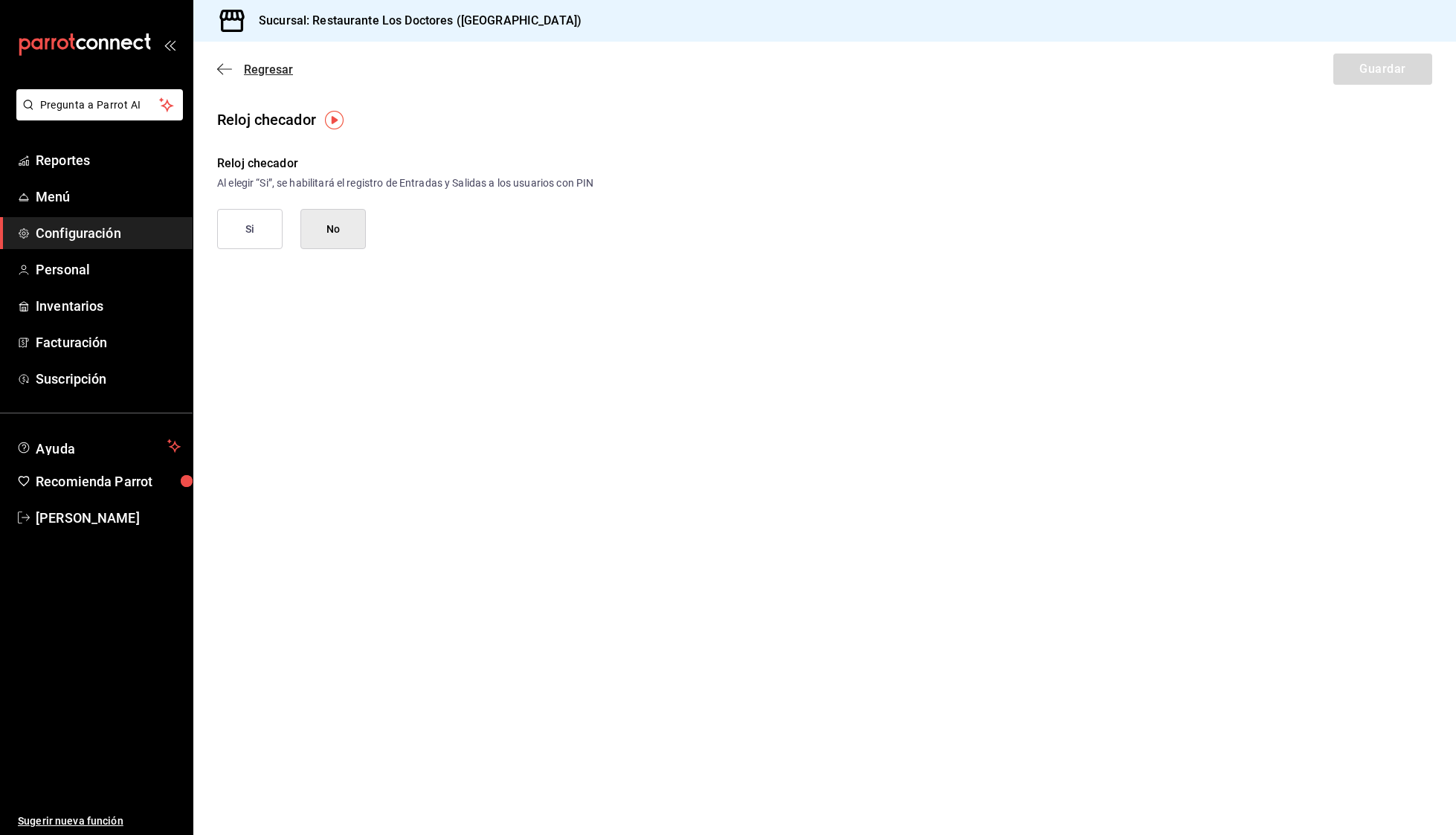
click at [220, 69] on icon "button" at bounding box center [224, 68] width 15 height 1
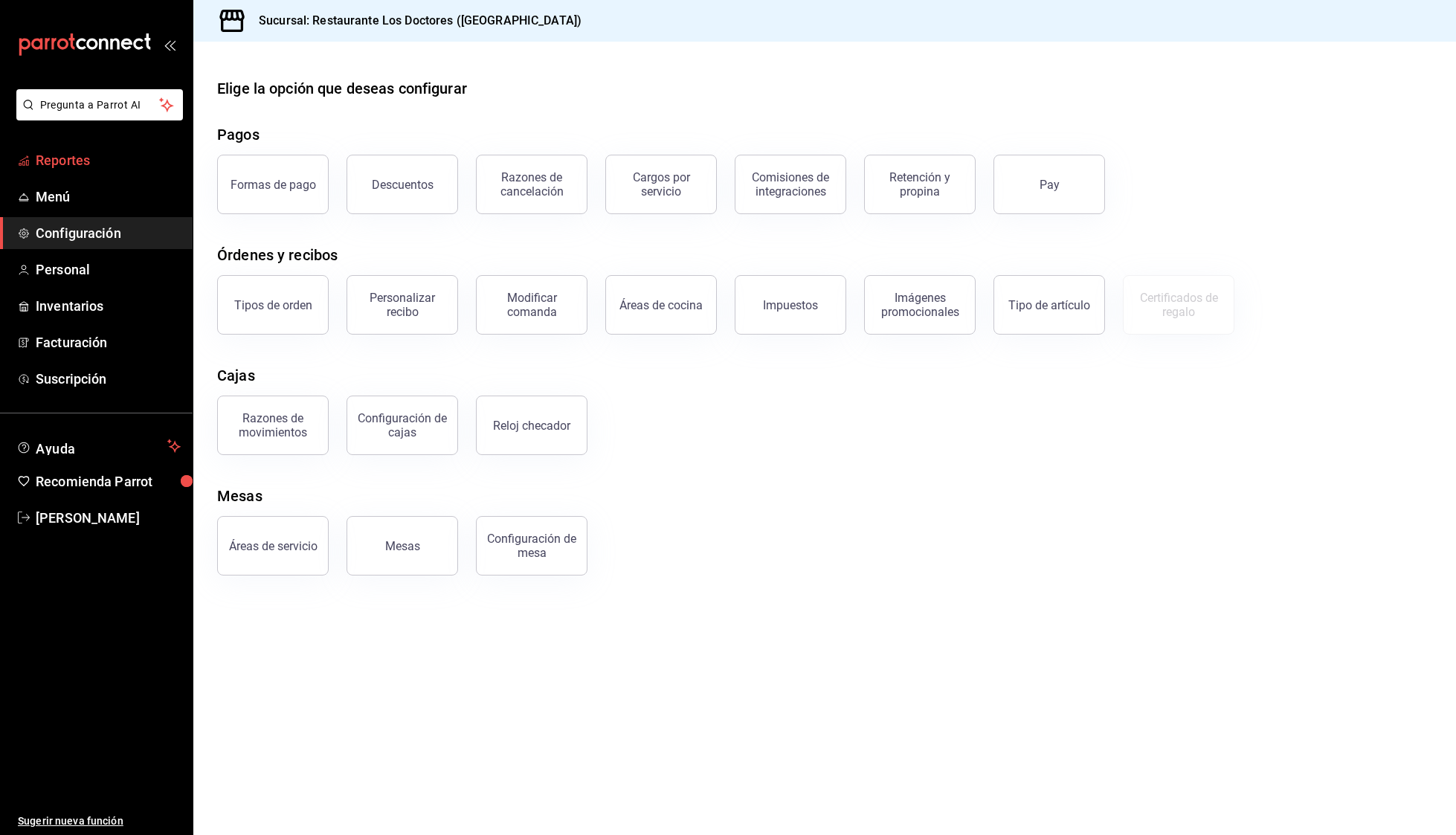
click at [89, 168] on span "Reportes" at bounding box center [108, 160] width 145 height 20
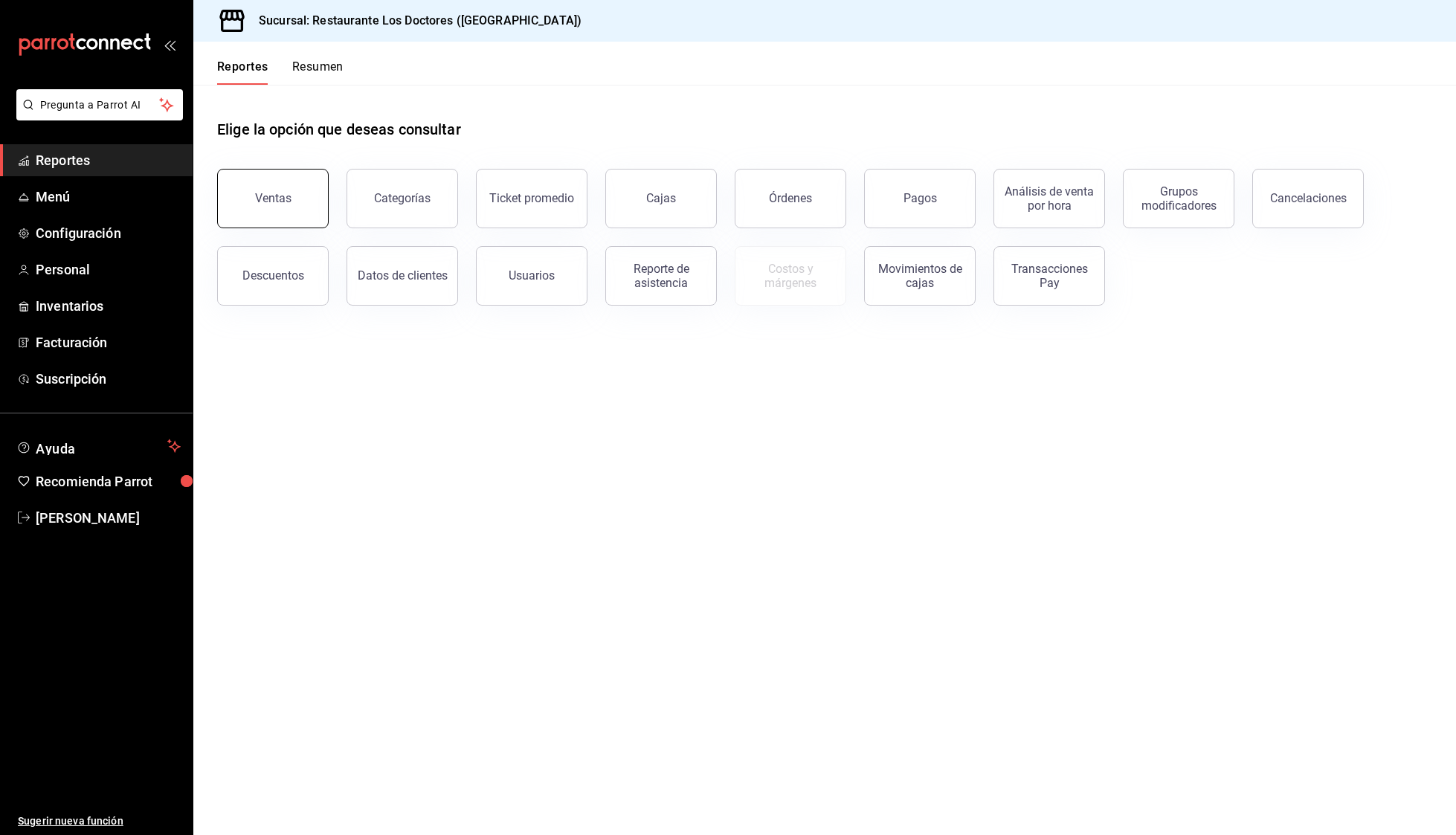
click at [266, 210] on button "Ventas" at bounding box center [273, 199] width 112 height 60
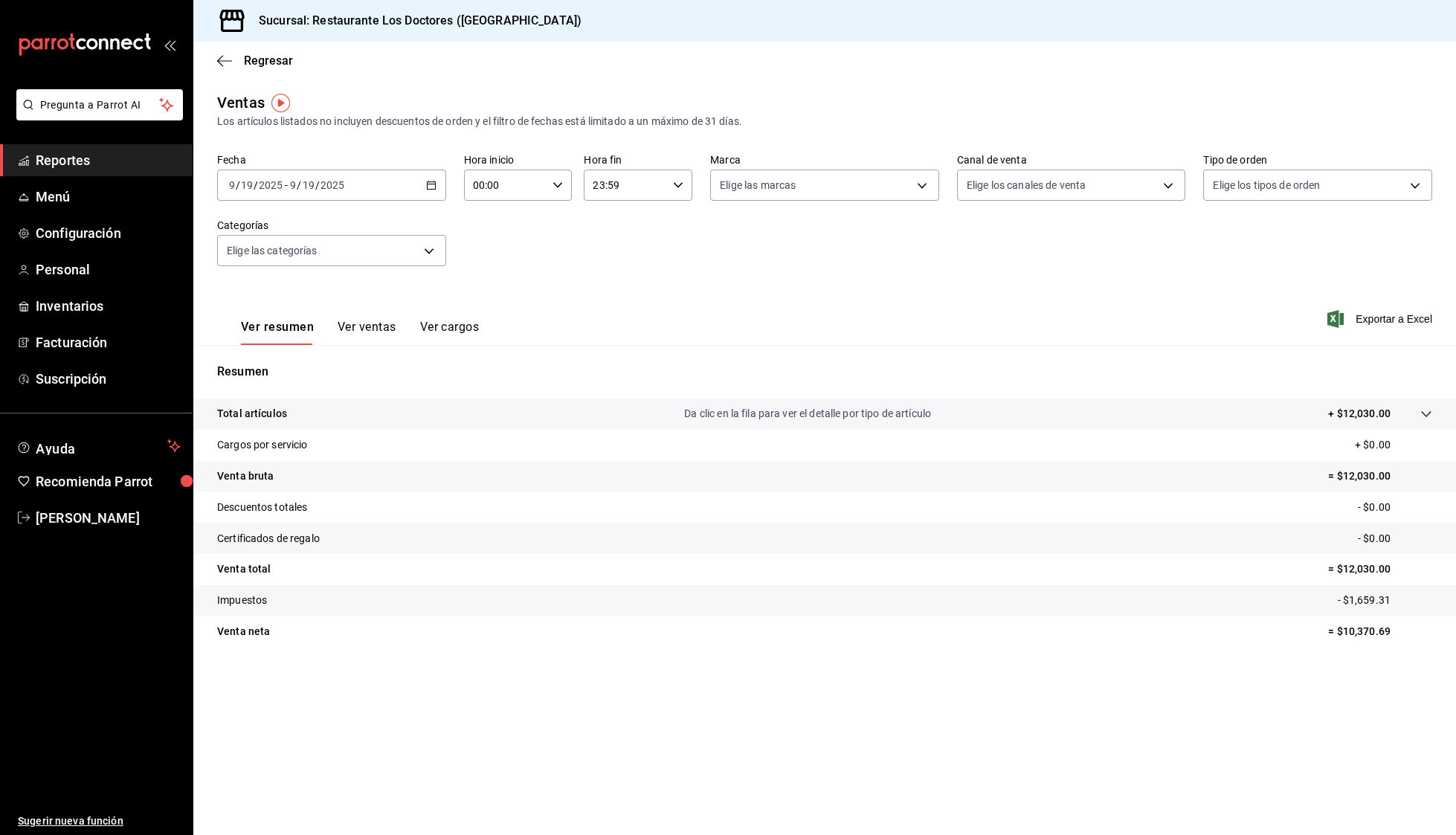
click at [376, 328] on button "Ver ventas" at bounding box center [366, 332] width 59 height 25
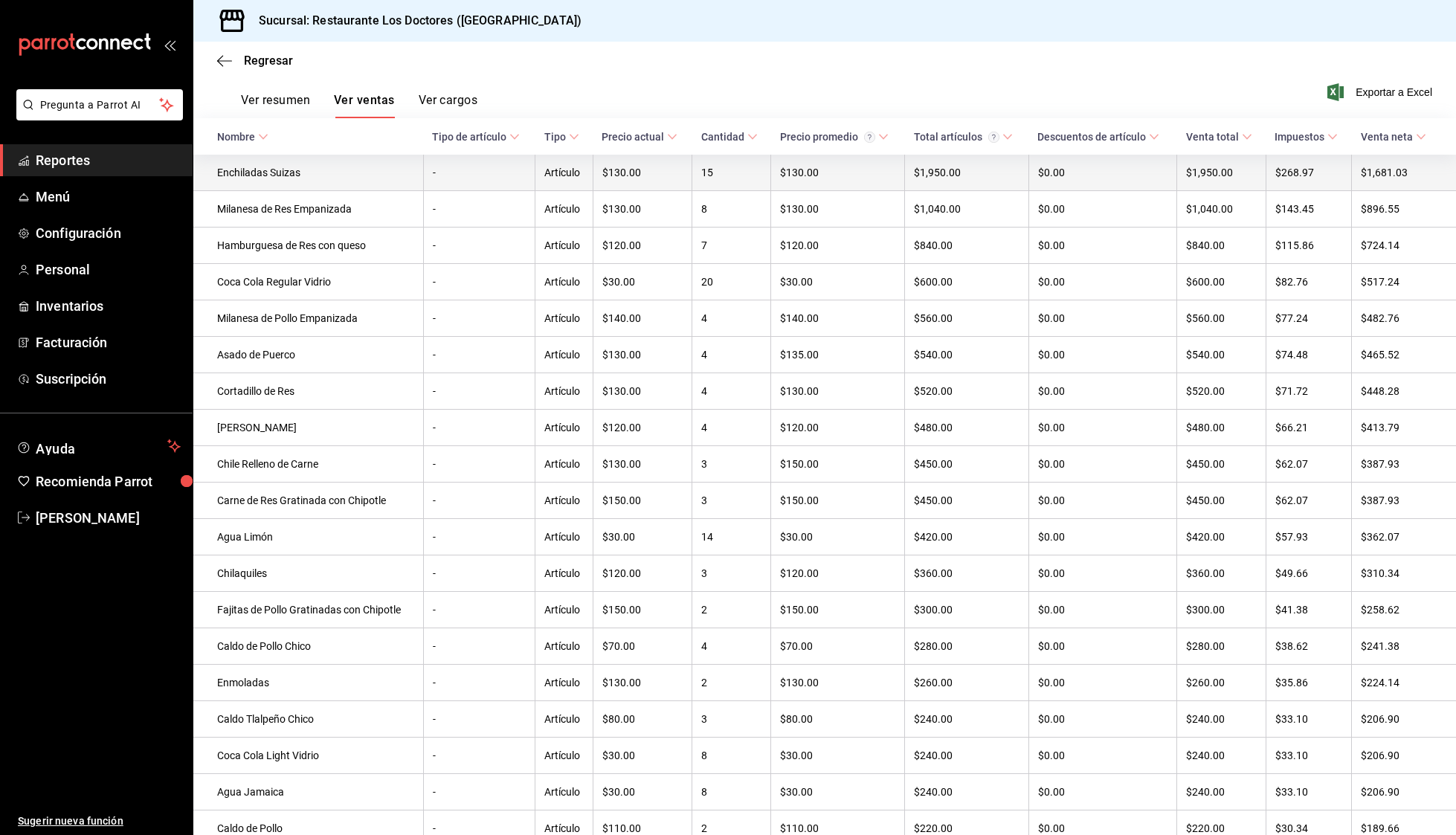
scroll to position [225, 0]
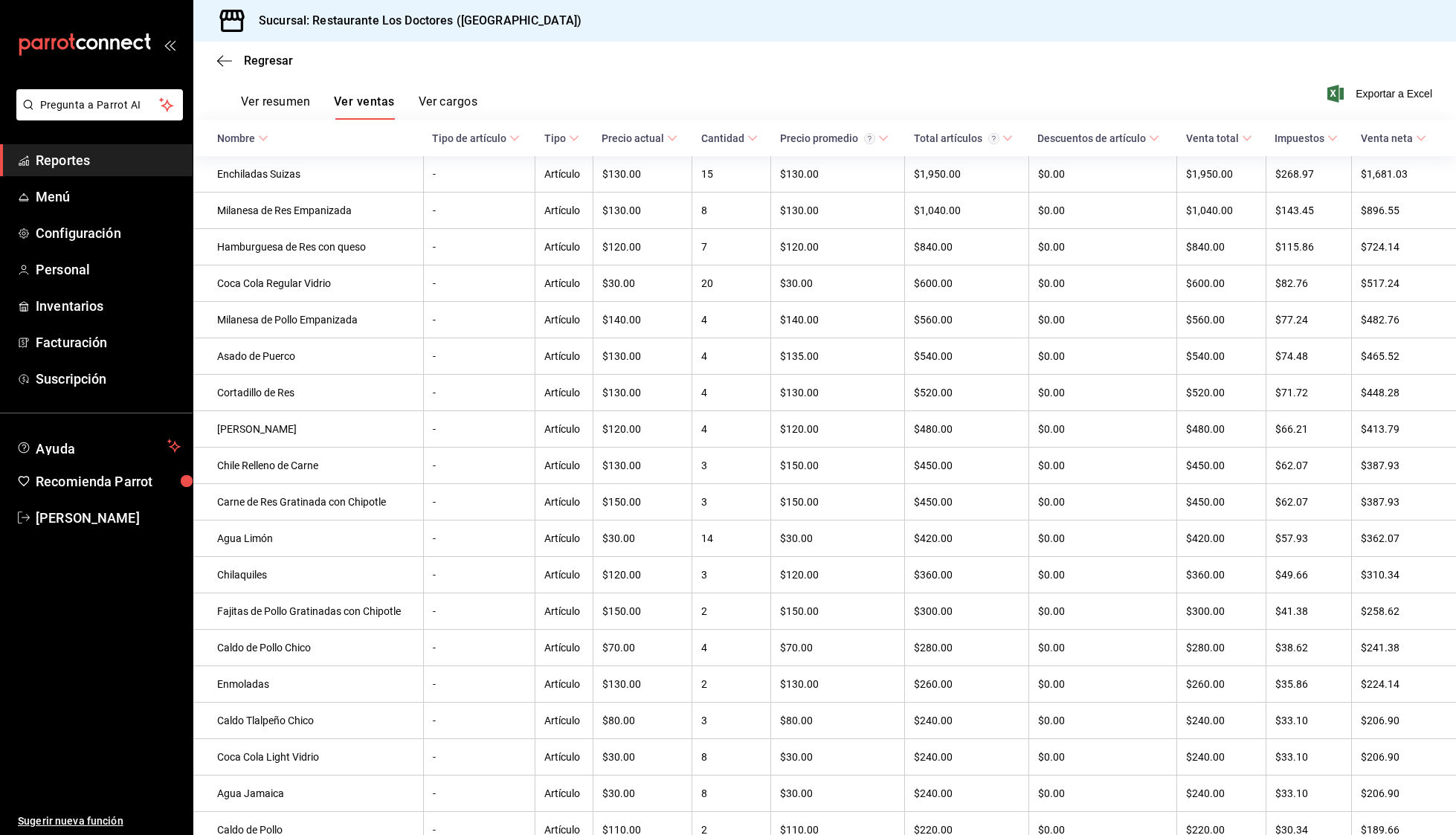
click at [518, 139] on \(Stroke\) at bounding box center [515, 139] width 9 height 5
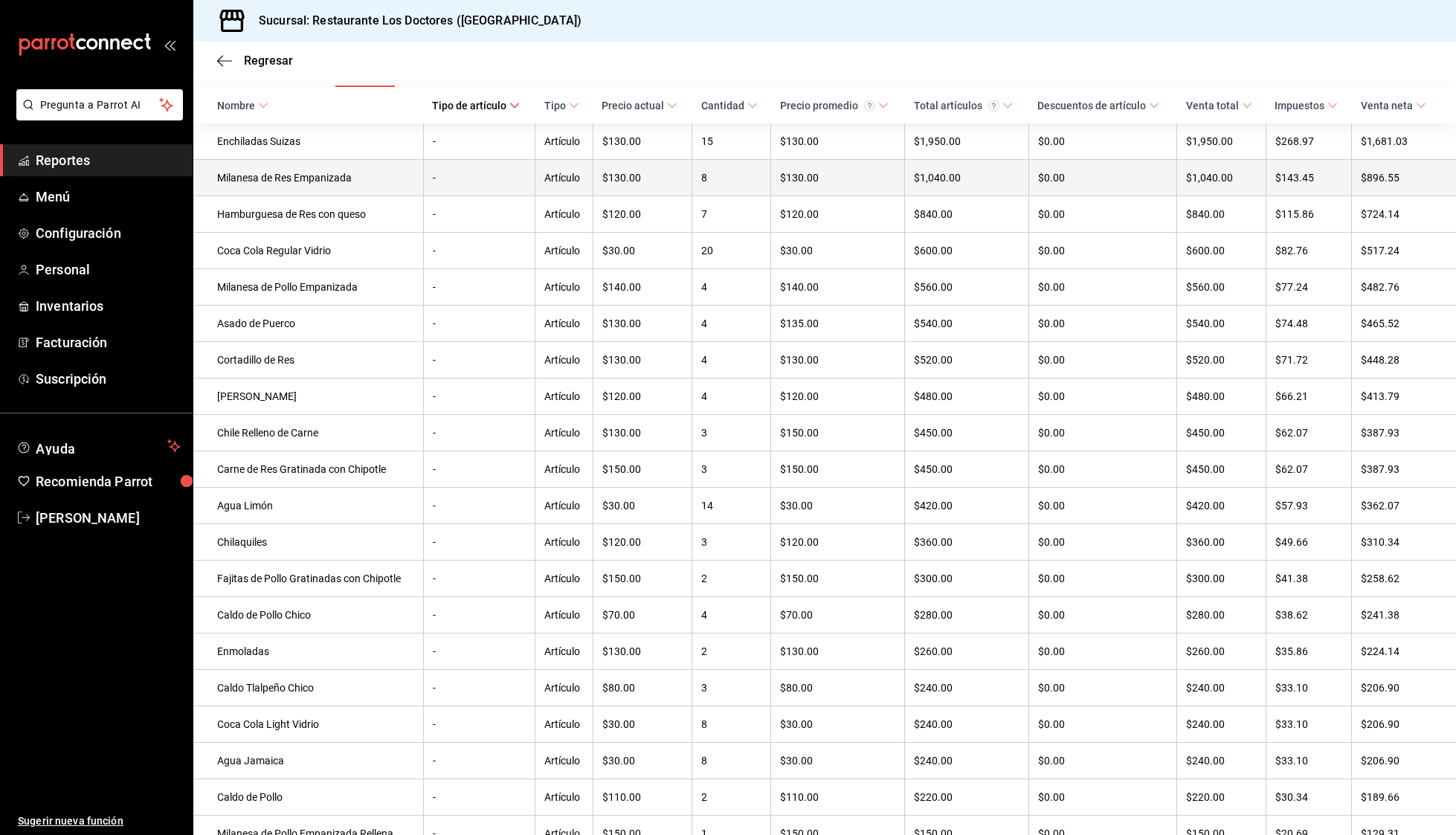
scroll to position [0, 0]
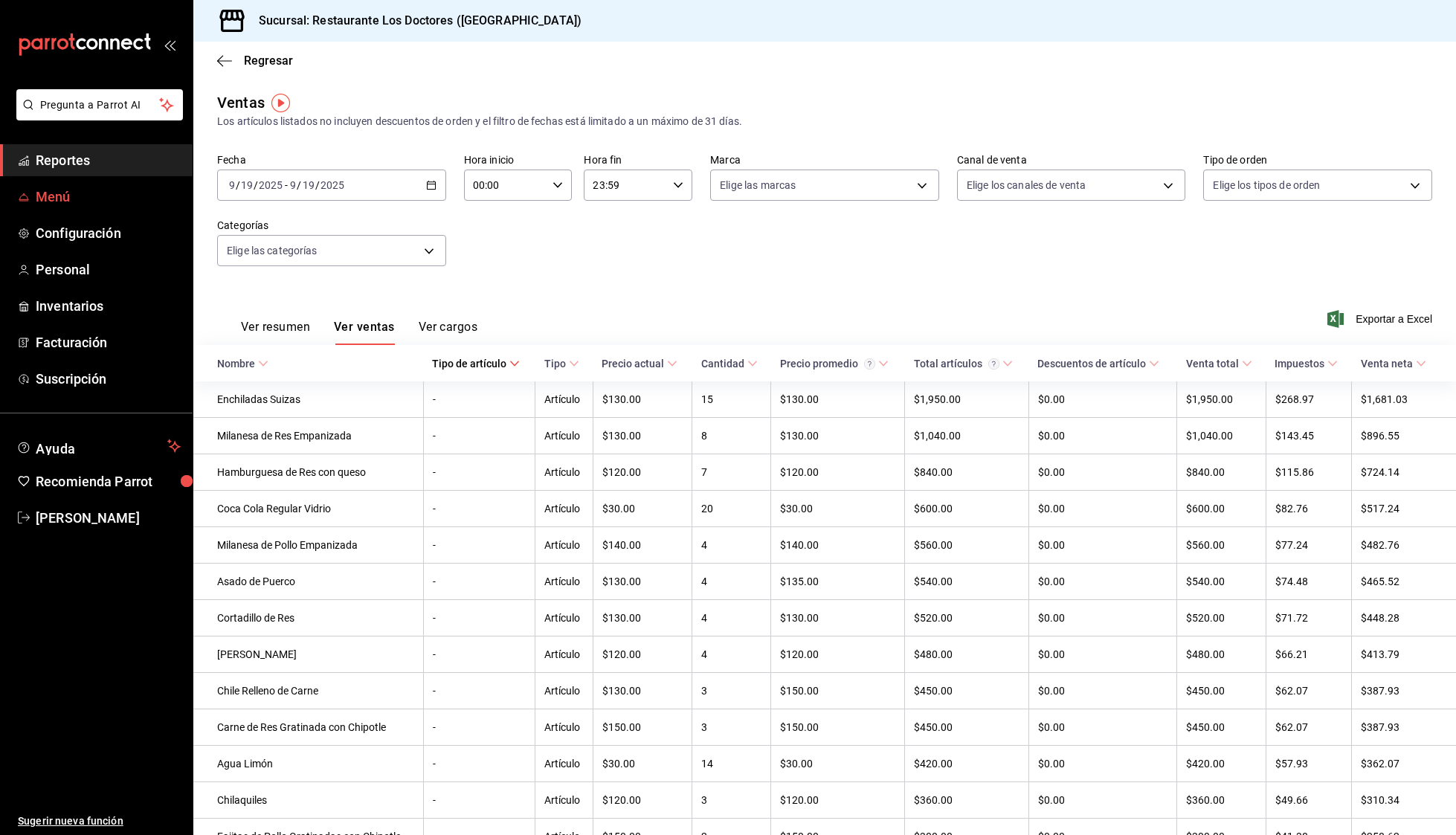
click at [62, 195] on span "Menú" at bounding box center [108, 197] width 145 height 20
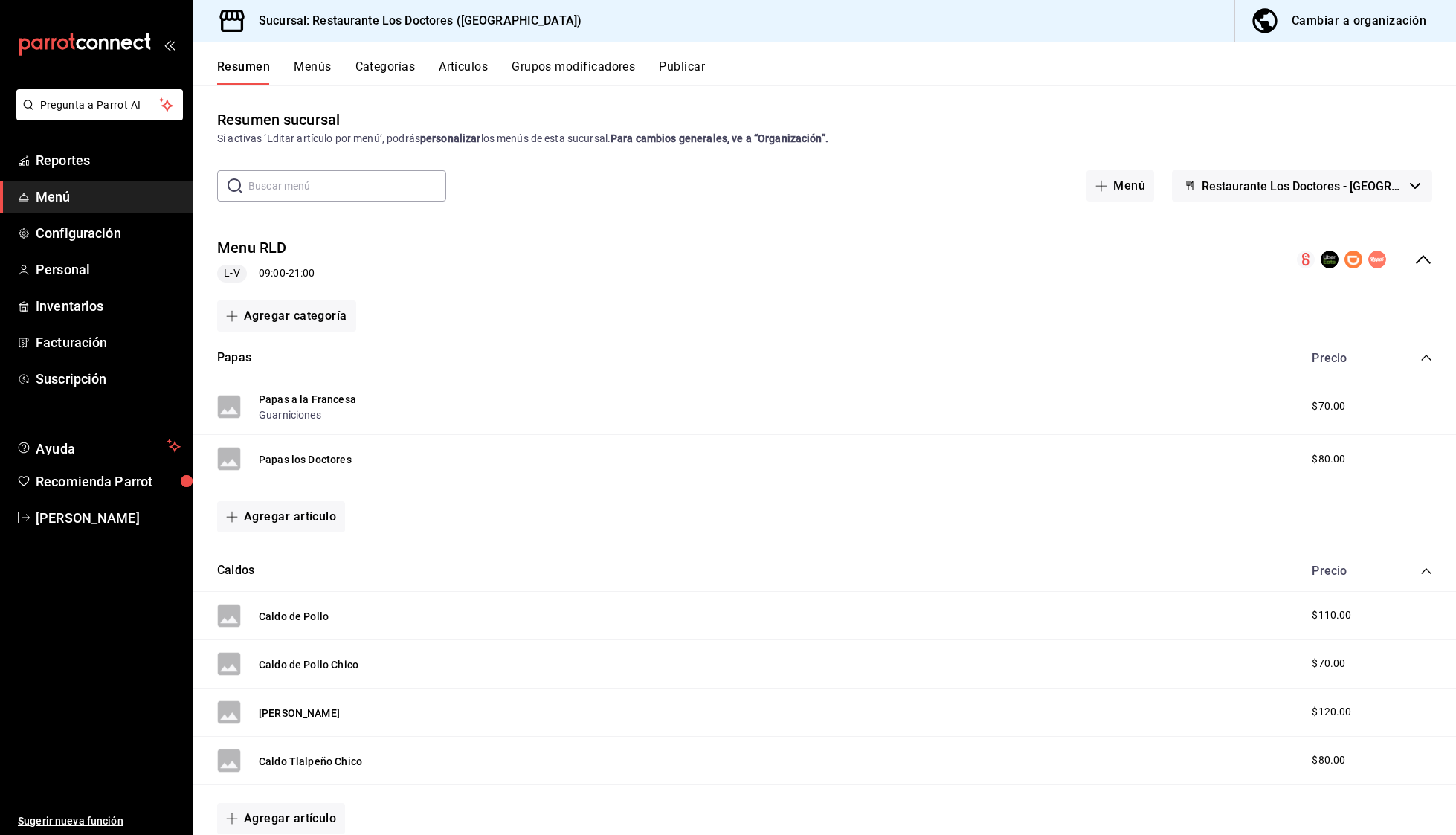
click at [394, 62] on button "Categorías" at bounding box center [385, 72] width 60 height 25
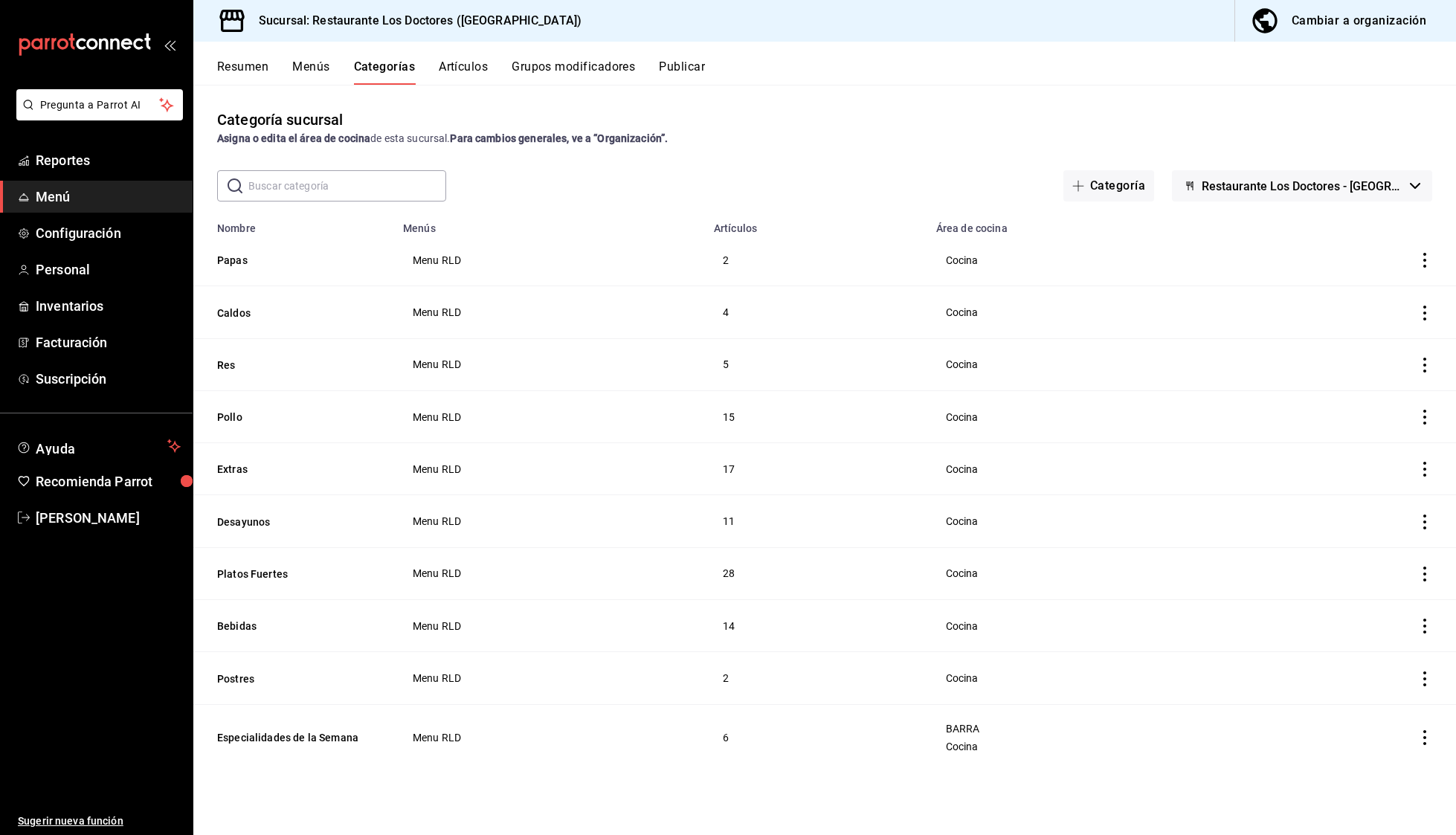
click at [824, 90] on div "Categoría sucursal Asigna o edita el área de cocina de esta sucursal. Para camb…" at bounding box center [825, 459] width 1262 height 749
click at [1425, 733] on icon "actions" at bounding box center [1425, 737] width 3 height 15
click at [1377, 739] on span "Editar" at bounding box center [1379, 735] width 39 height 15
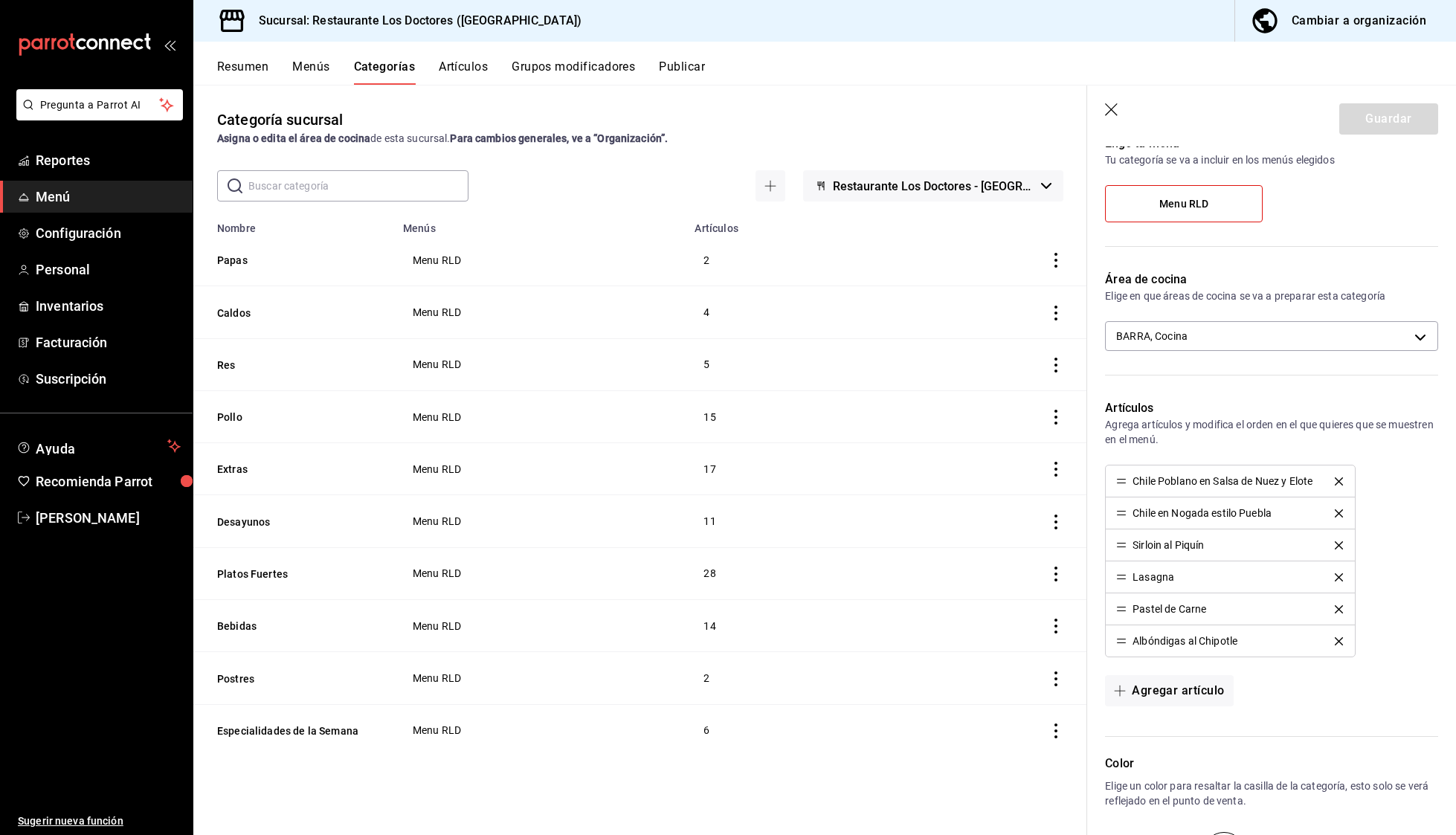
scroll to position [105, 0]
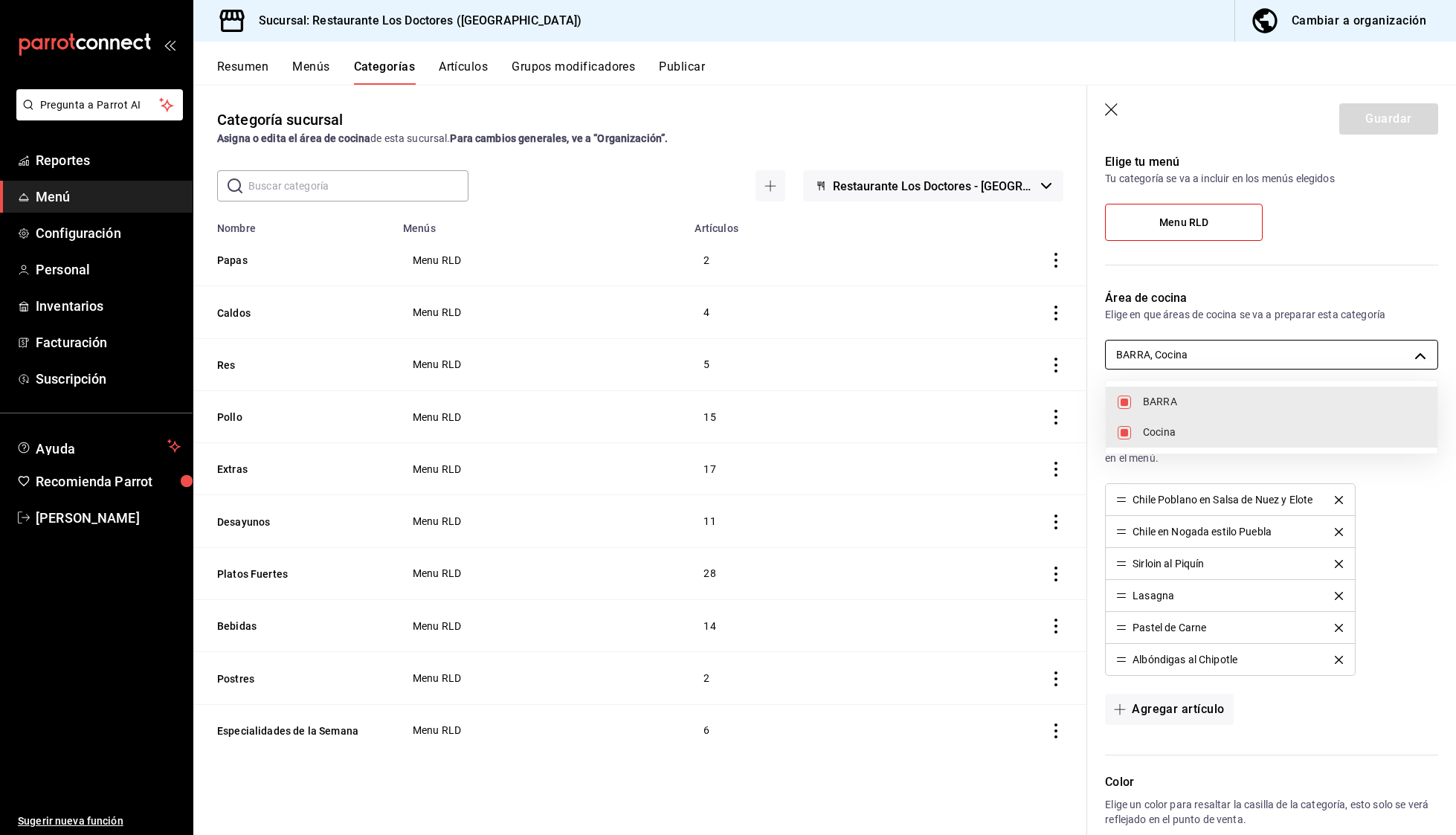
click at [1419, 354] on body "Pregunta a Parrot AI Reportes Menú Configuración Personal Inventarios Facturaci…" at bounding box center [728, 417] width 1456 height 835
click at [1125, 402] on input "checkbox" at bounding box center [1123, 402] width 13 height 13
checkbox input "false"
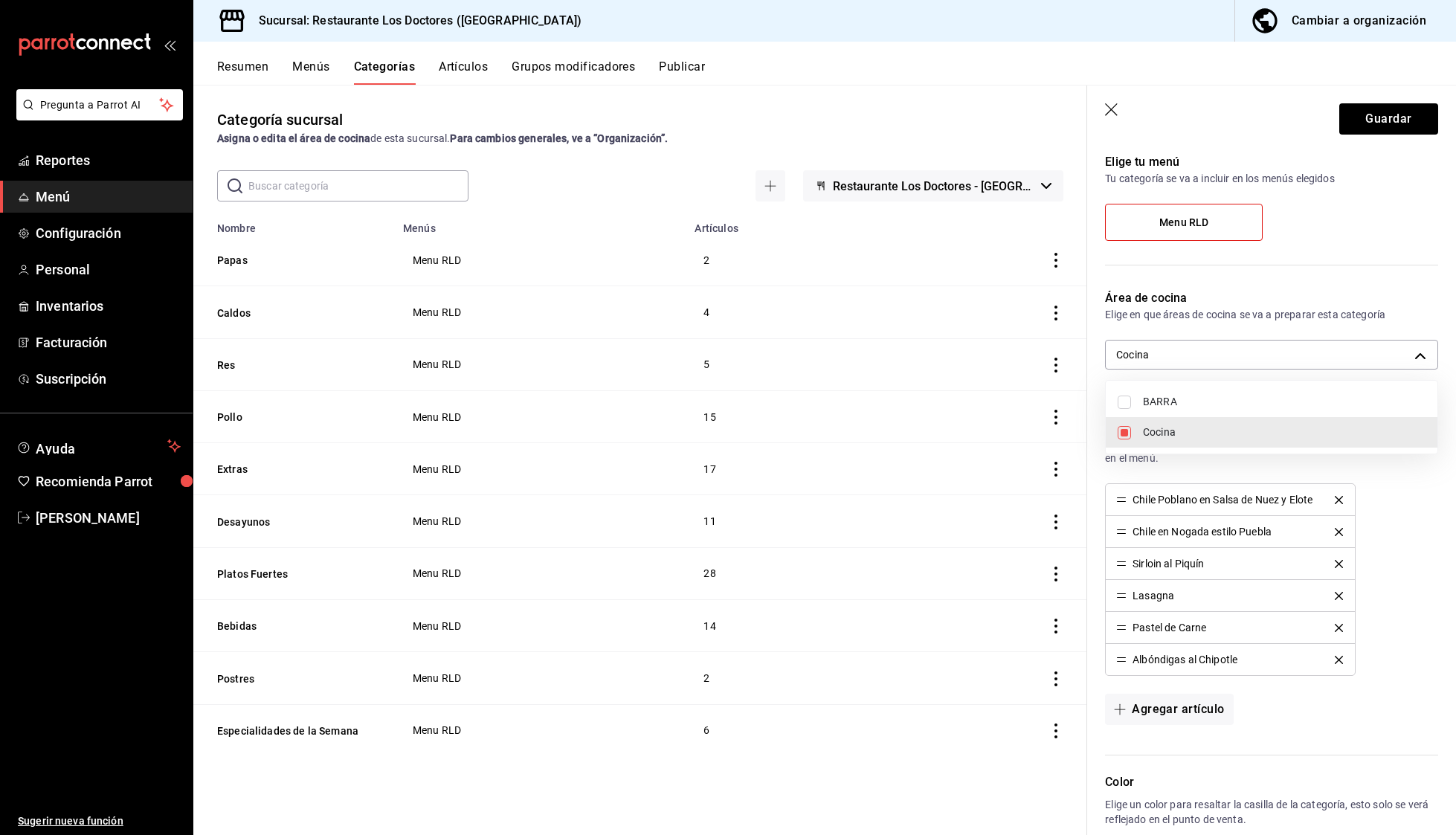
type input "7485743d-9bb1-4876-bfd2-be045ffcf3b6"
click at [1385, 119] on div at bounding box center [728, 417] width 1456 height 835
click at [1424, 354] on body "Pregunta a Parrot AI Reportes Menú Configuración Personal Inventarios Facturaci…" at bounding box center [728, 417] width 1456 height 835
click at [1110, 111] on div at bounding box center [728, 417] width 1456 height 835
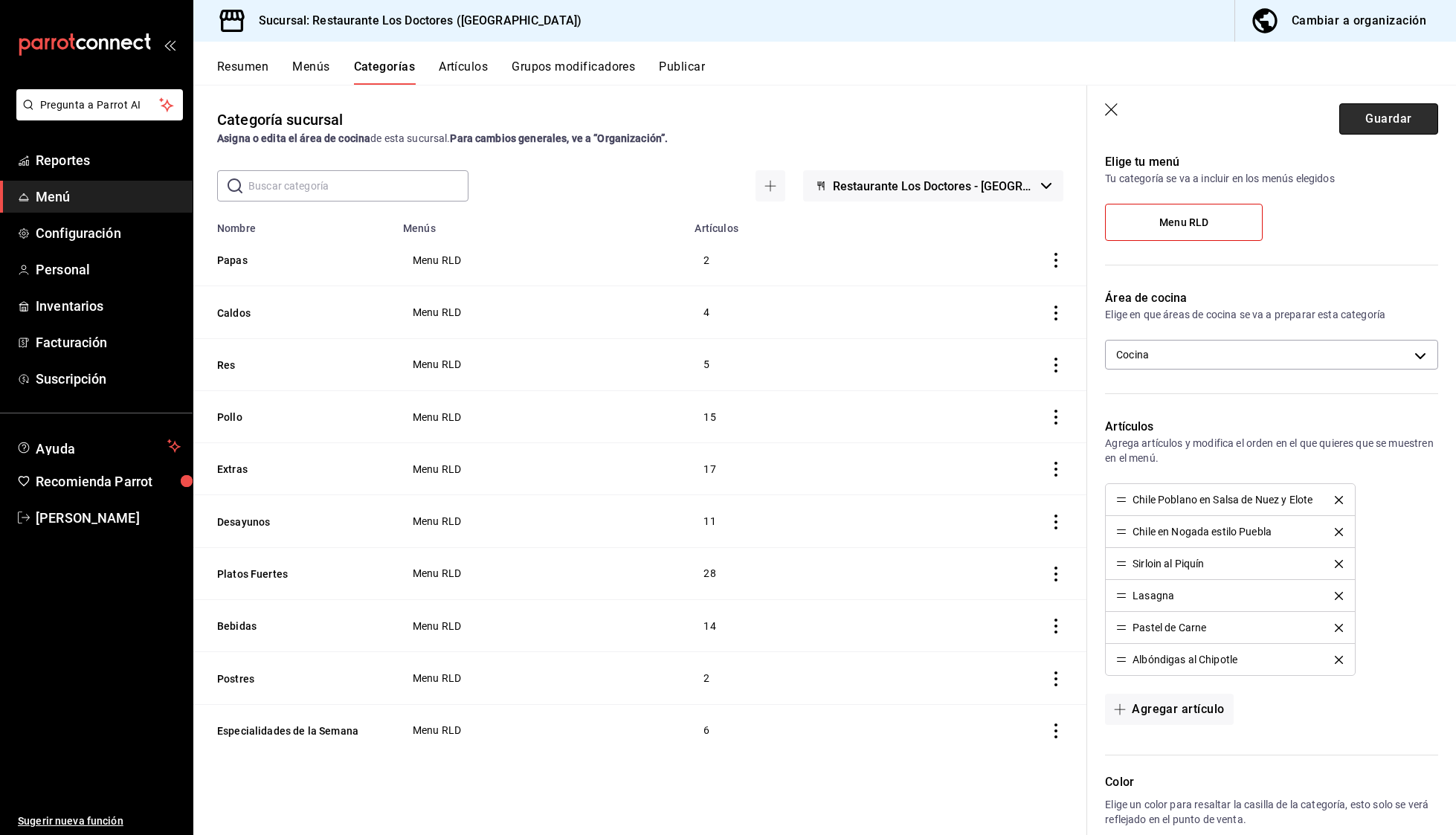
click at [1383, 120] on button "Guardar" at bounding box center [1388, 119] width 99 height 31
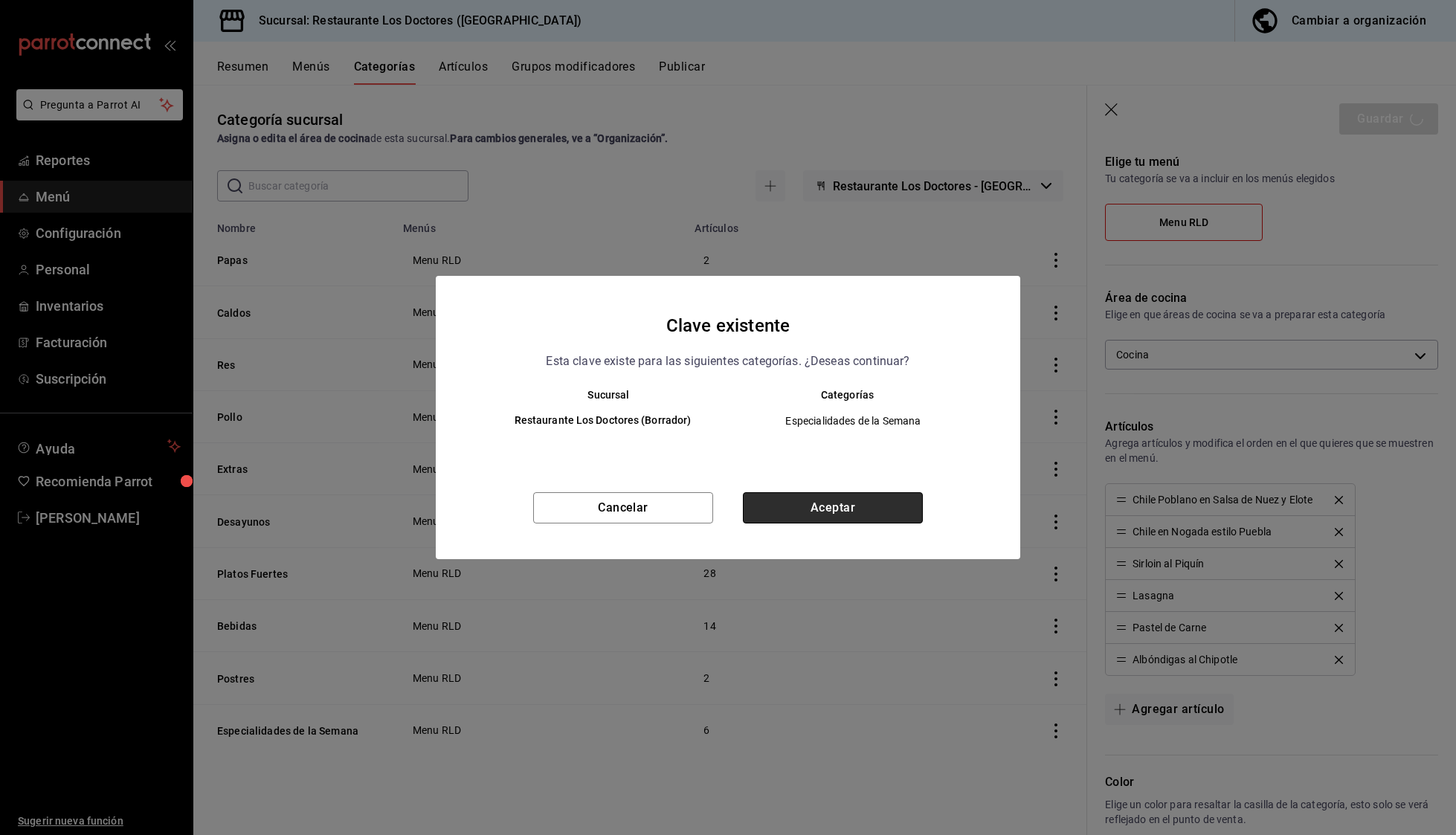
click at [807, 505] on button "Aceptar" at bounding box center [832, 507] width 180 height 31
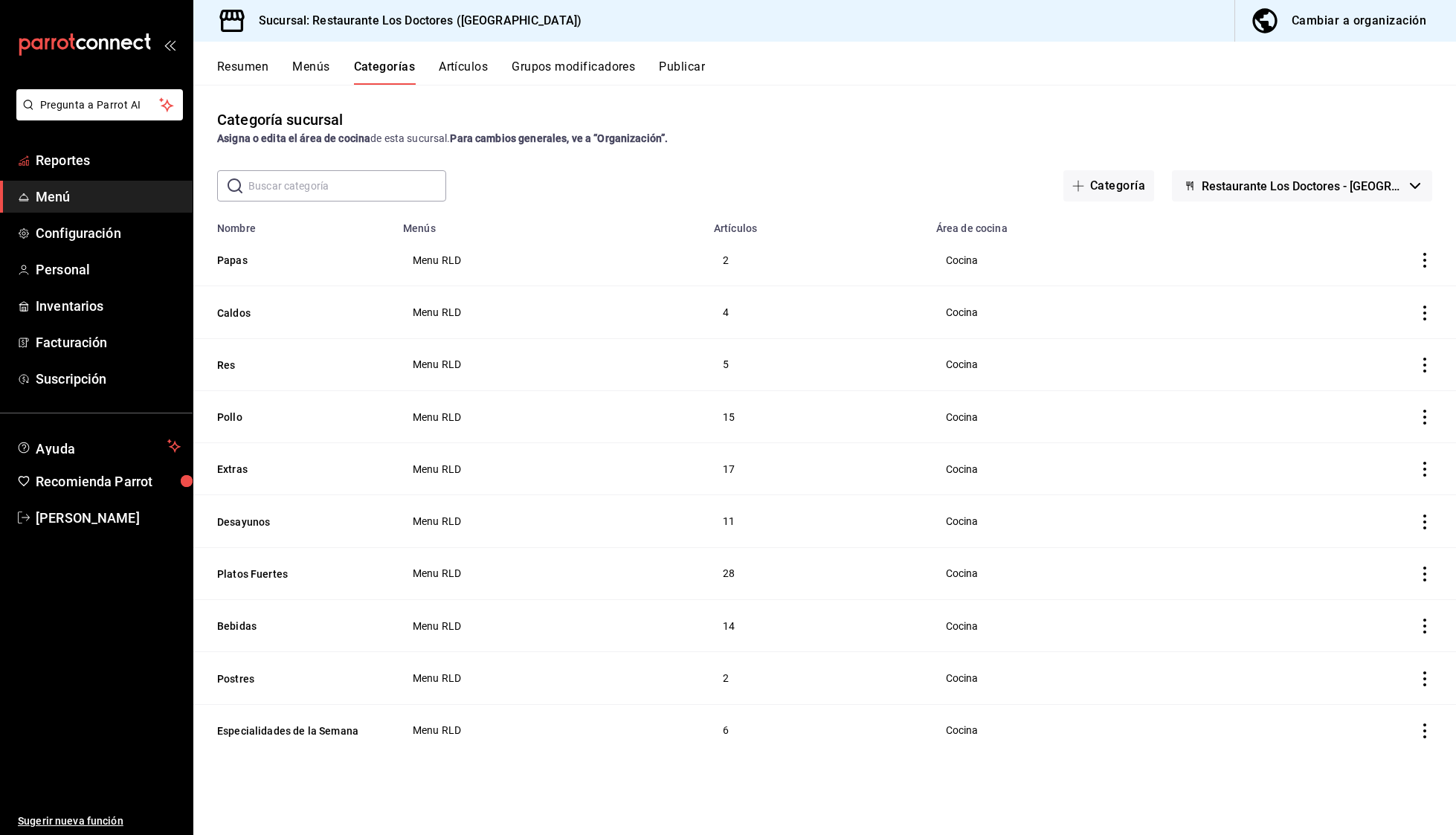
click at [71, 179] on ul "Reportes Menú Configuración Personal Inventarios Facturación Suscripción" at bounding box center [96, 269] width 193 height 250
click at [80, 174] on link "Reportes" at bounding box center [96, 161] width 193 height 32
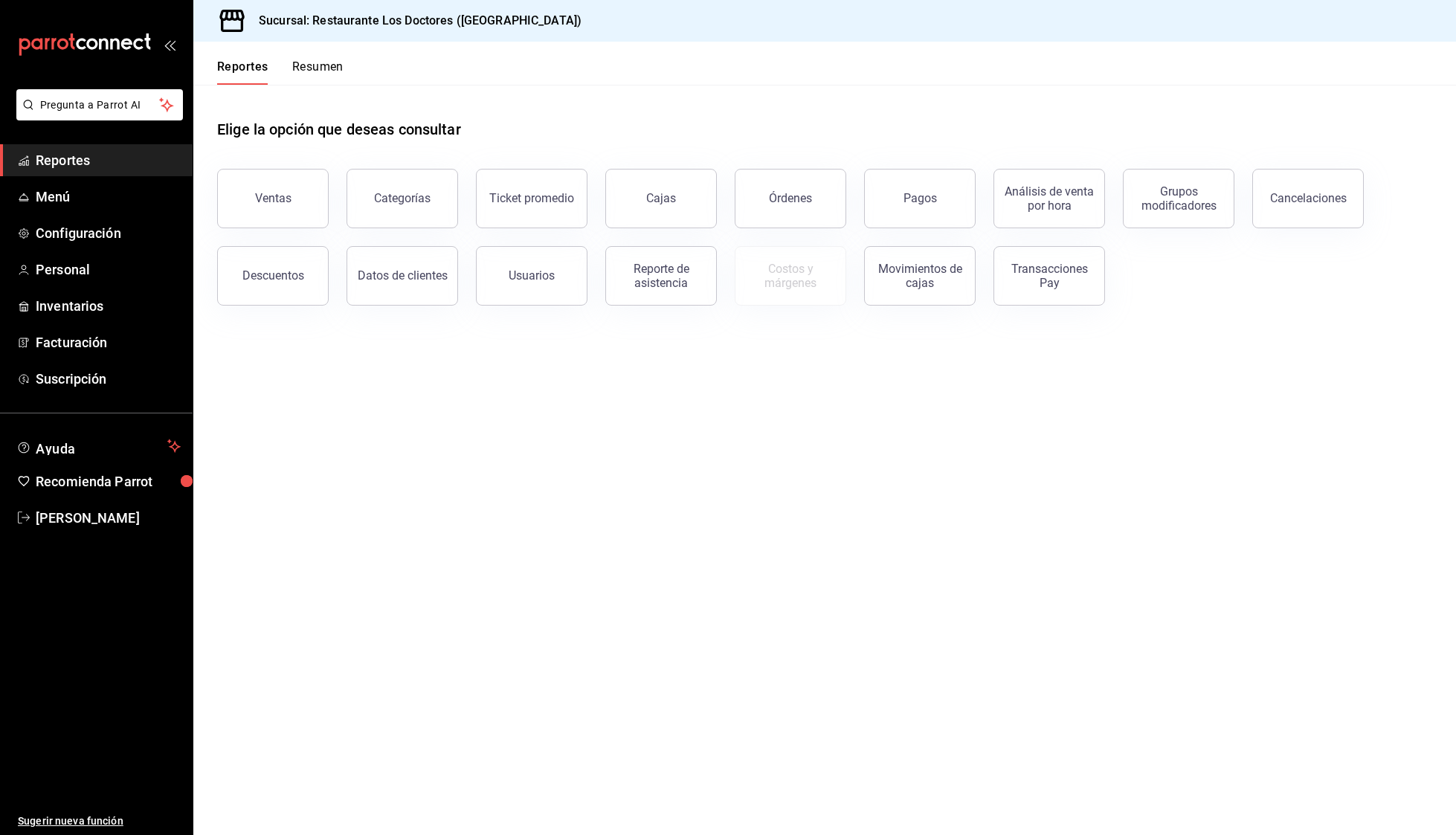
click at [300, 59] on div "Reportes Resumen" at bounding box center [269, 63] width 150 height 43
click at [317, 74] on button "Resumen" at bounding box center [318, 72] width 51 height 25
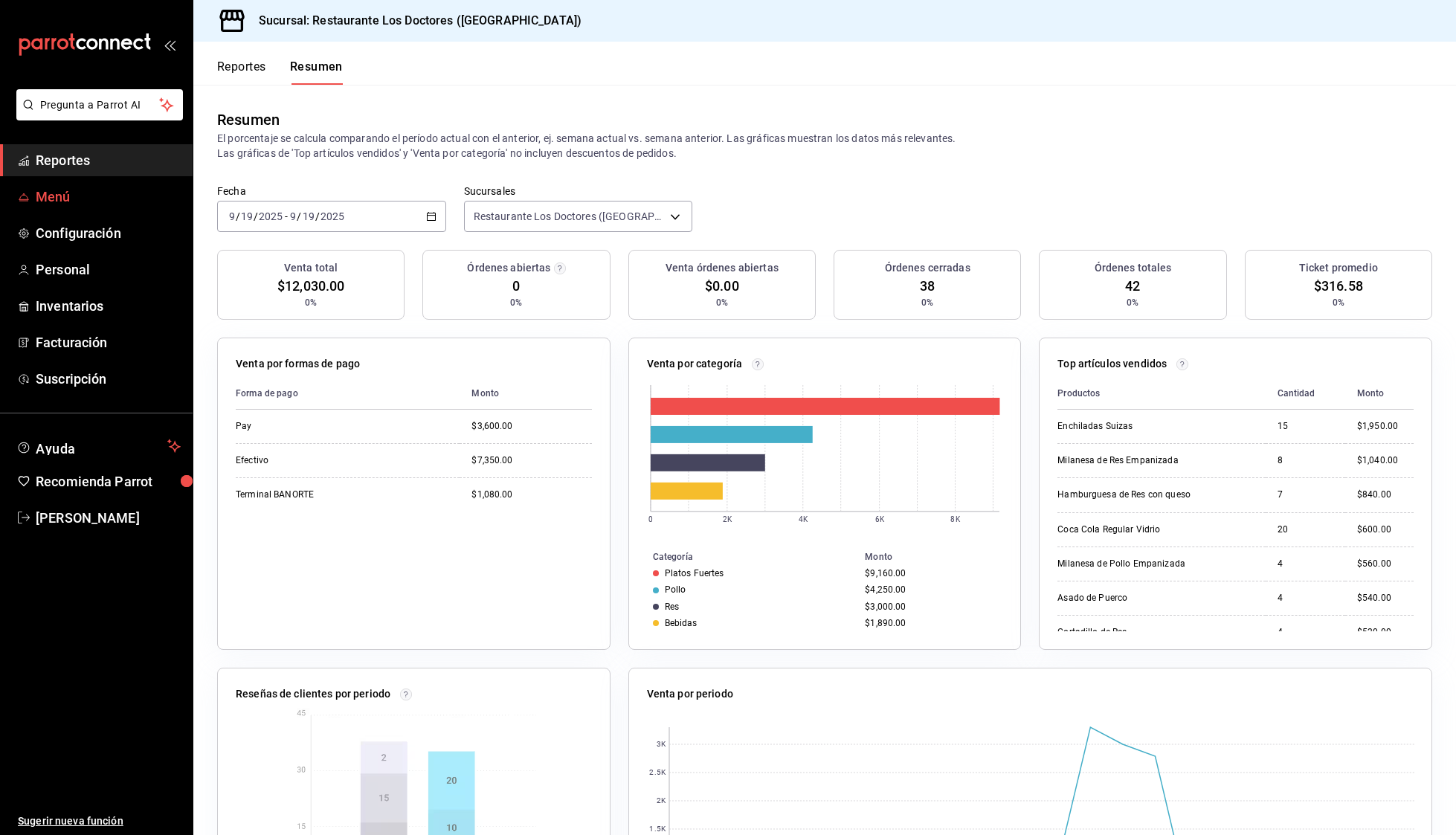
click at [112, 197] on span "Menú" at bounding box center [108, 197] width 145 height 20
